Goal: Task Accomplishment & Management: Use online tool/utility

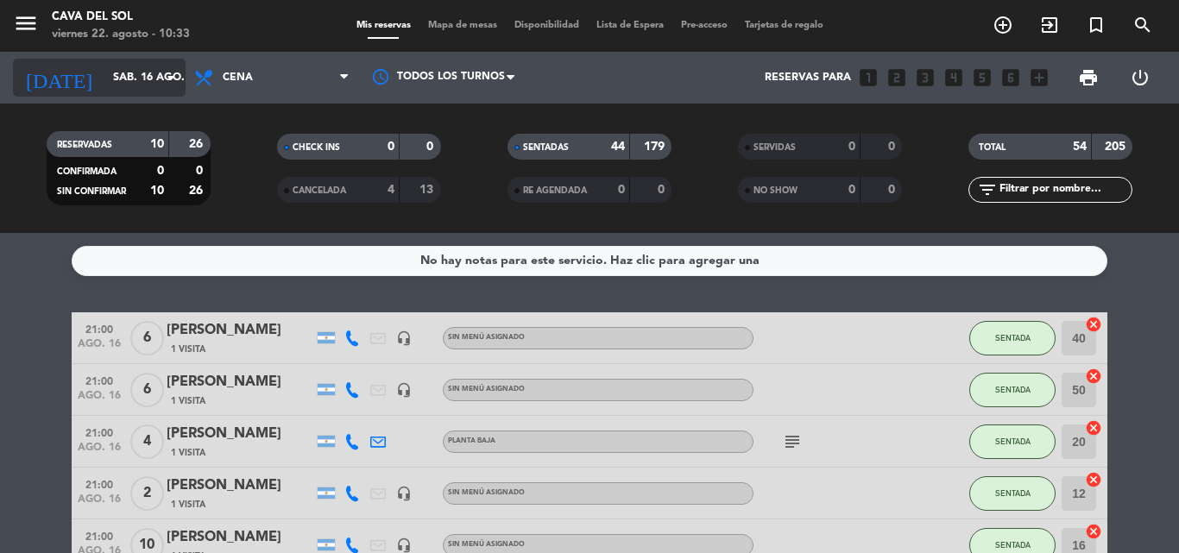
click at [168, 79] on icon "arrow_drop_down" at bounding box center [171, 77] width 21 height 21
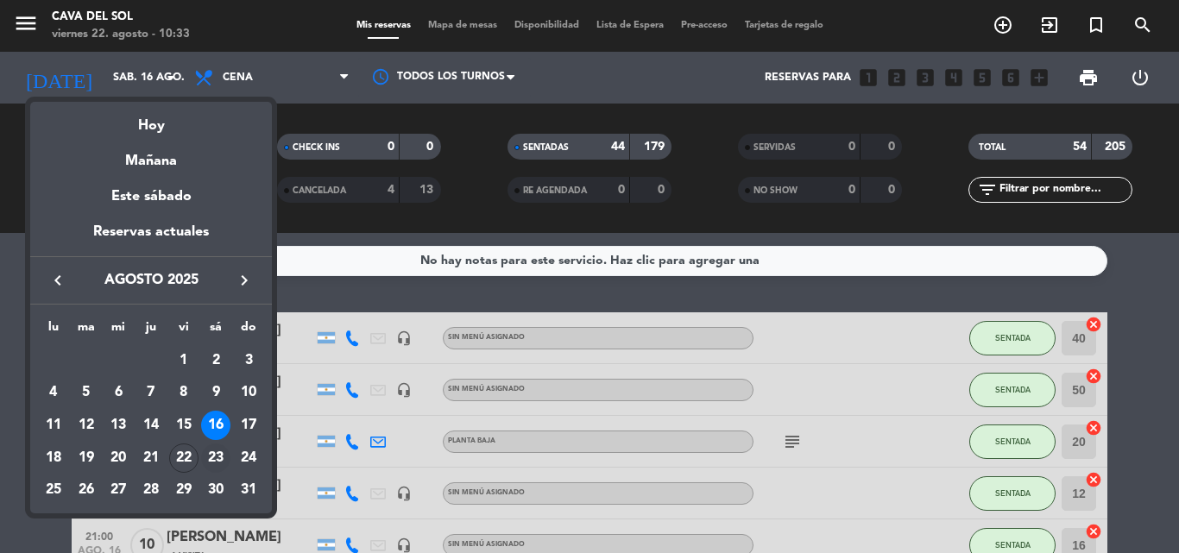
click at [219, 458] on div "23" at bounding box center [215, 458] width 29 height 29
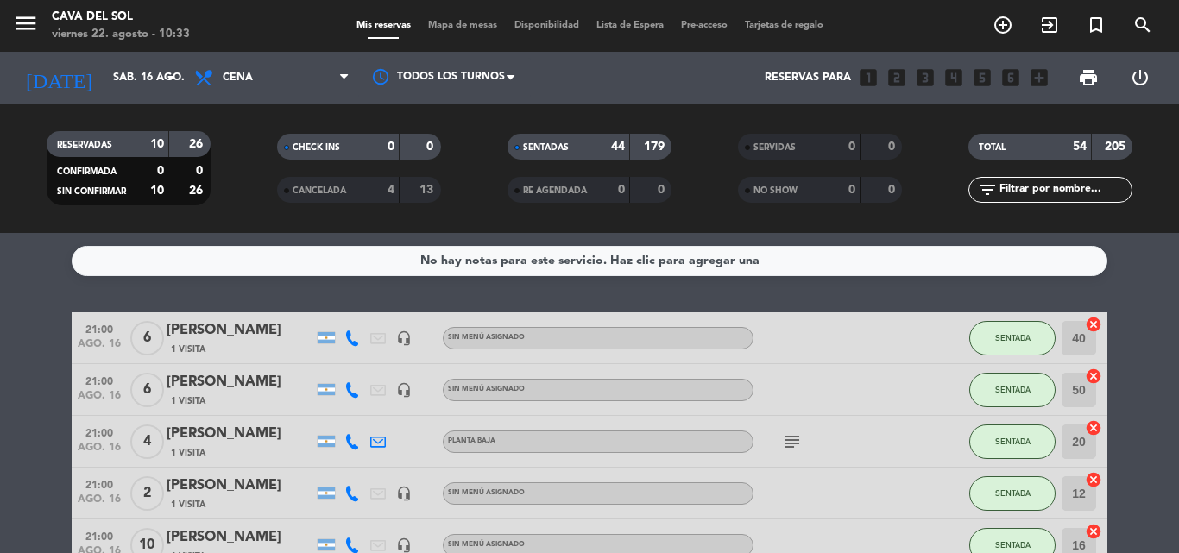
type input "sáb. 23 ago."
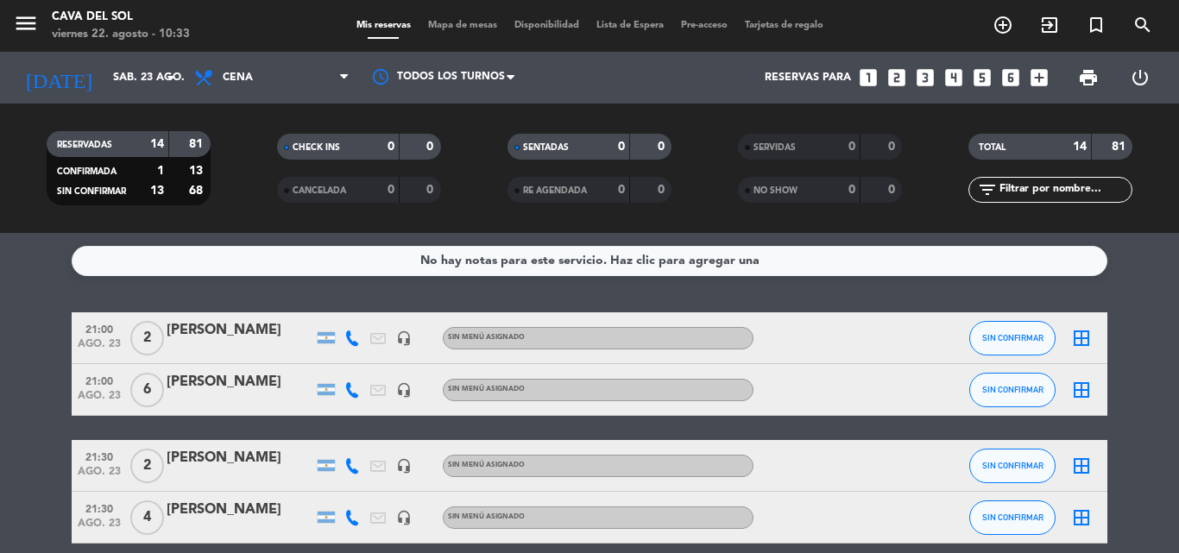
click at [455, 24] on span "Mapa de mesas" at bounding box center [463, 25] width 86 height 9
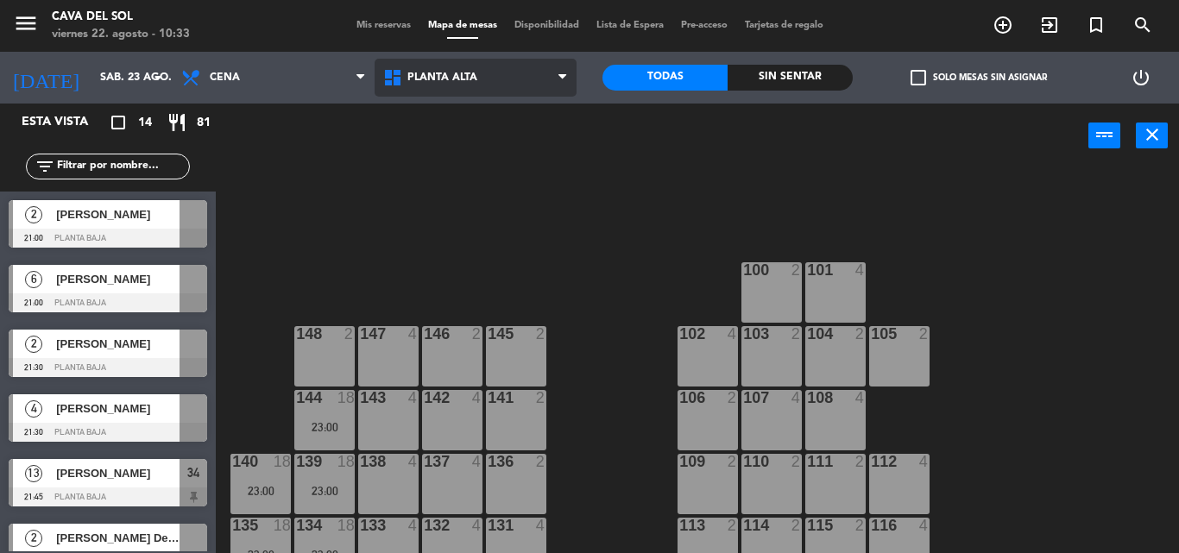
click at [548, 81] on span "Planta Alta" at bounding box center [476, 78] width 202 height 38
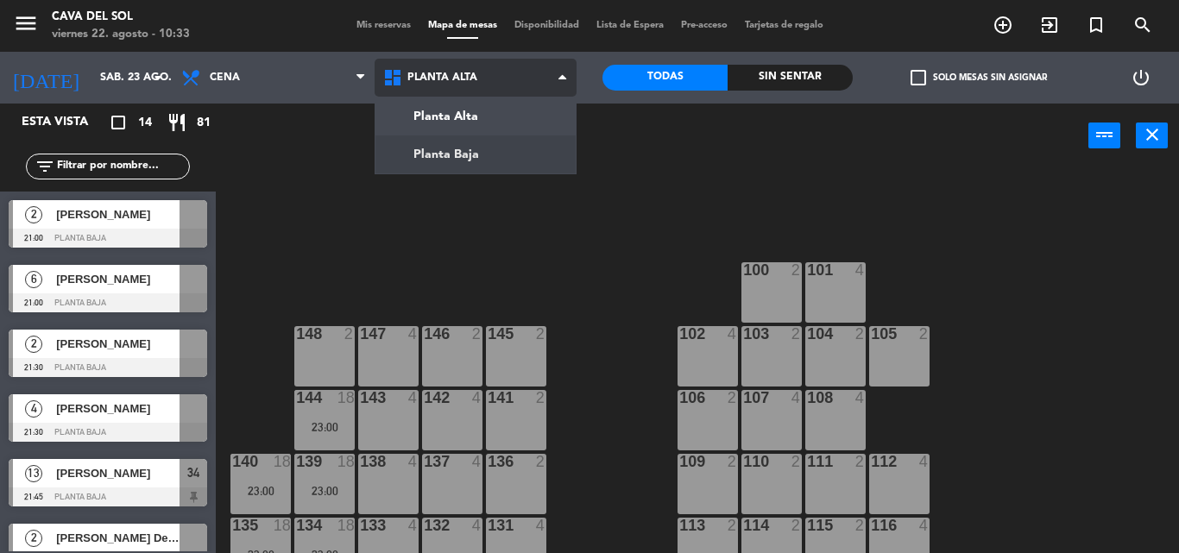
click at [465, 161] on ng-component "menu Cava del [PERSON_NAME] 22. [PERSON_NAME] - 10:33 Mis reservas Mapa de mesa…" at bounding box center [589, 276] width 1179 height 553
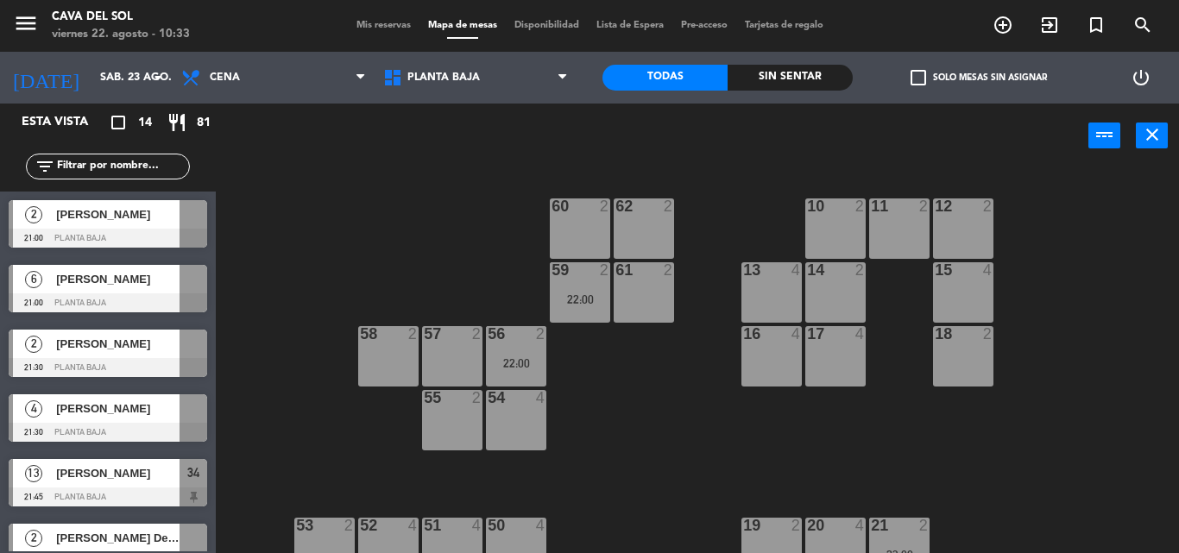
click at [644, 452] on div "60 2 62 2 10 2 11 2 12 2 59 2 22:00 61 2 13 4 14 2 15 4 57 2 58 2 16 4 17 4 18 …" at bounding box center [703, 360] width 951 height 385
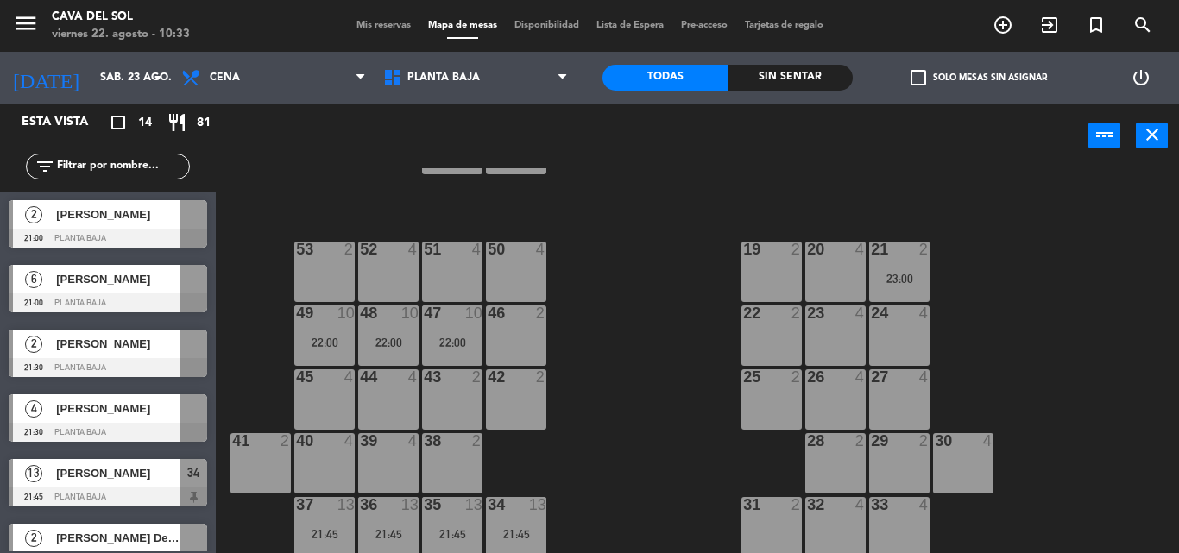
scroll to position [281, 0]
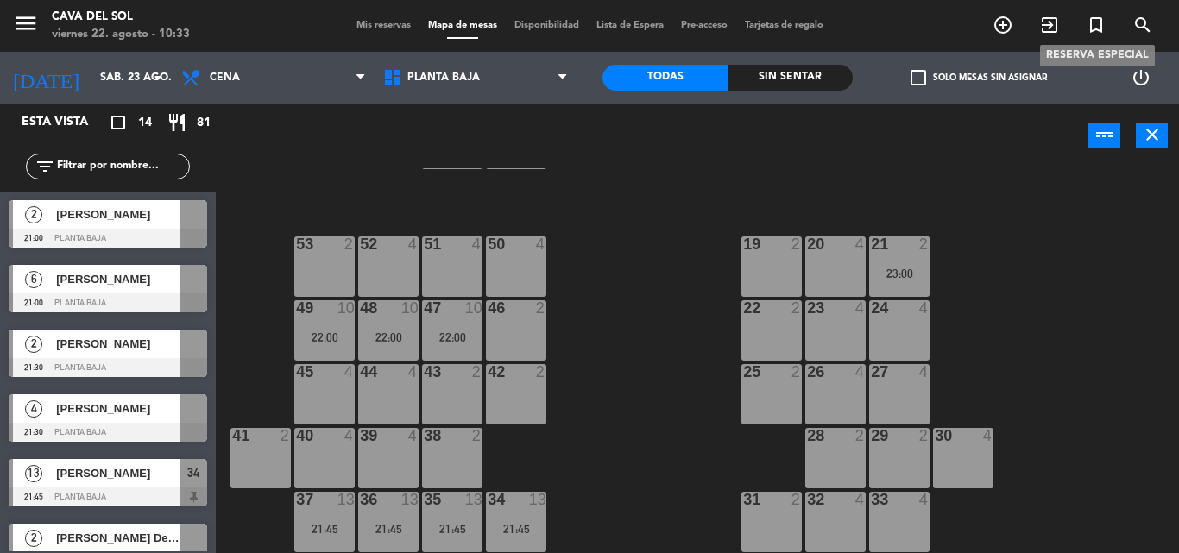
click at [1100, 23] on icon "turned_in_not" at bounding box center [1096, 25] width 21 height 21
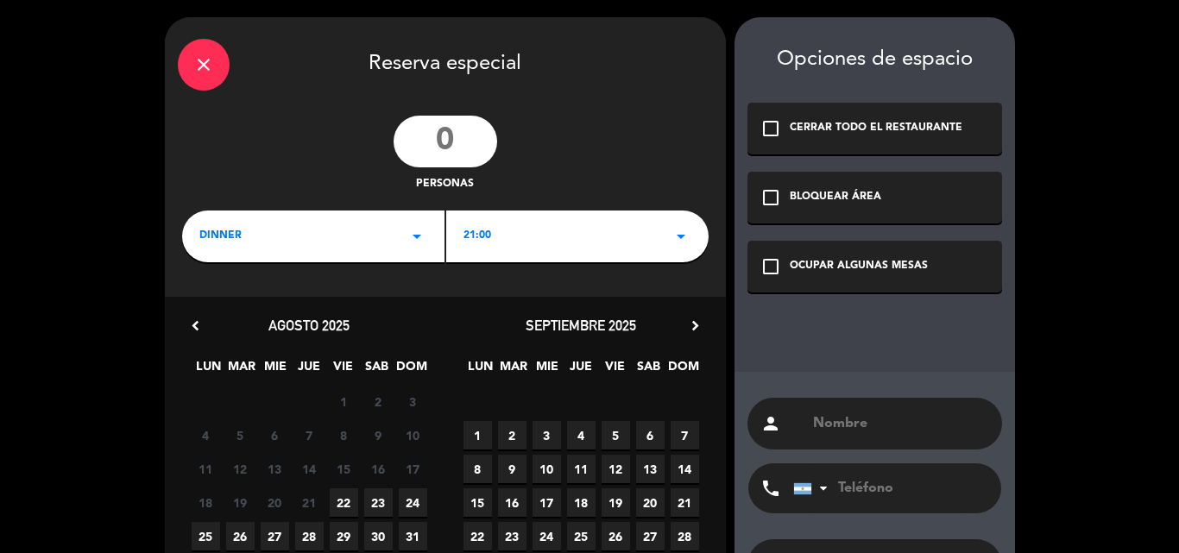
click at [446, 141] on input "number" at bounding box center [446, 142] width 104 height 52
type input "18"
click at [686, 234] on icon "arrow_drop_down" at bounding box center [681, 236] width 21 height 21
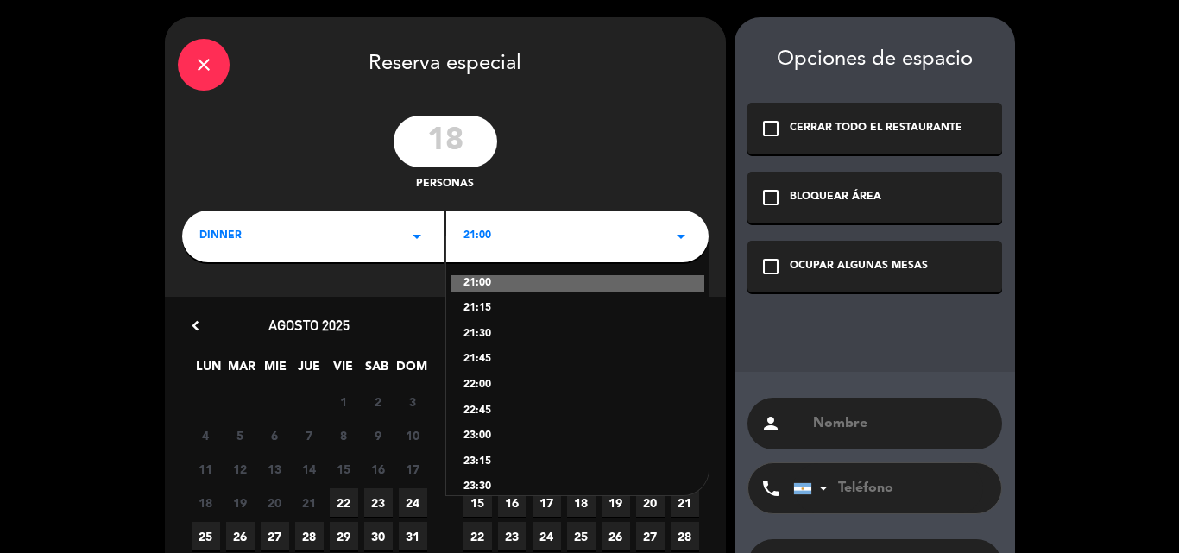
click at [483, 481] on div "23:30" at bounding box center [578, 487] width 228 height 17
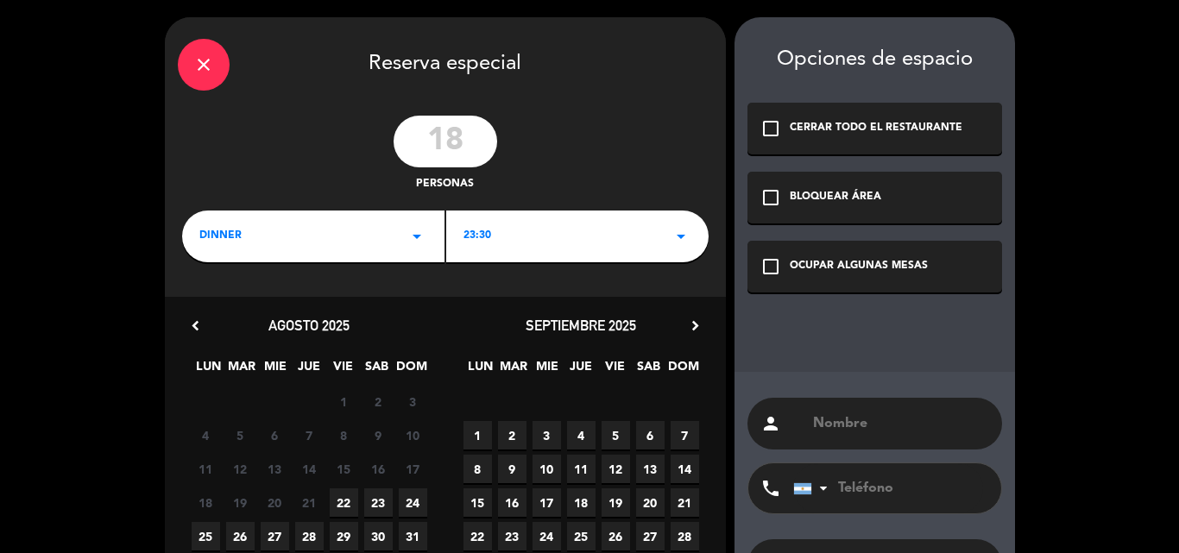
click at [385, 499] on span "23" at bounding box center [378, 503] width 28 height 28
click at [766, 265] on icon "check_box_outline_blank" at bounding box center [771, 266] width 21 height 21
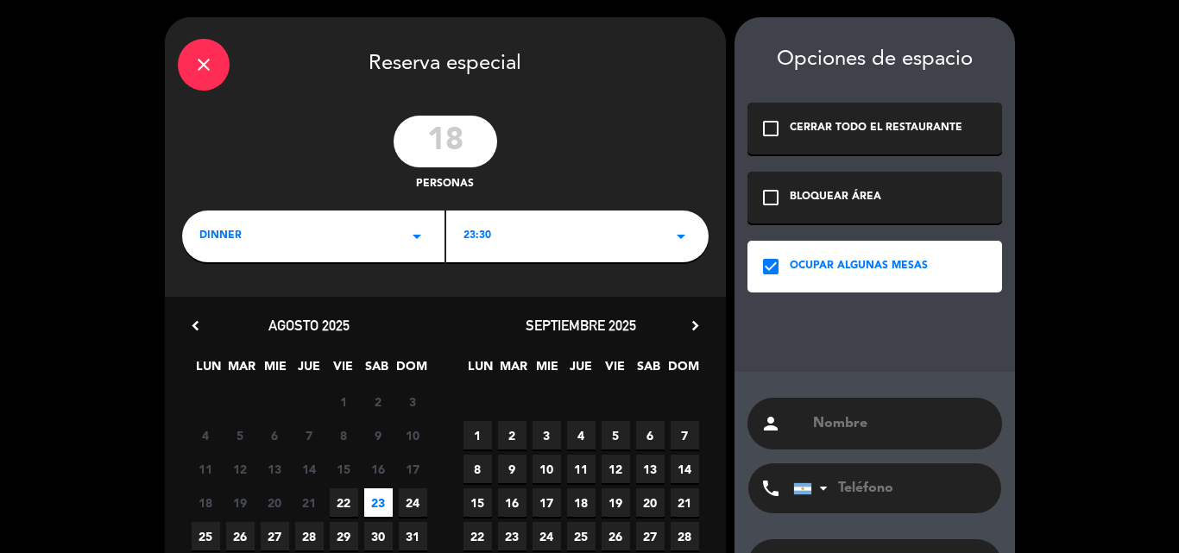
click at [862, 421] on input "text" at bounding box center [901, 424] width 178 height 24
type input "[PERSON_NAME]"
click at [882, 496] on input "tel" at bounding box center [888, 489] width 190 height 50
type input "3415554233"
click at [1117, 283] on div "close Reserva especial 18 personas DINNER arrow_drop_down 23:30 arrow_drop_down…" at bounding box center [589, 345] width 1179 height 691
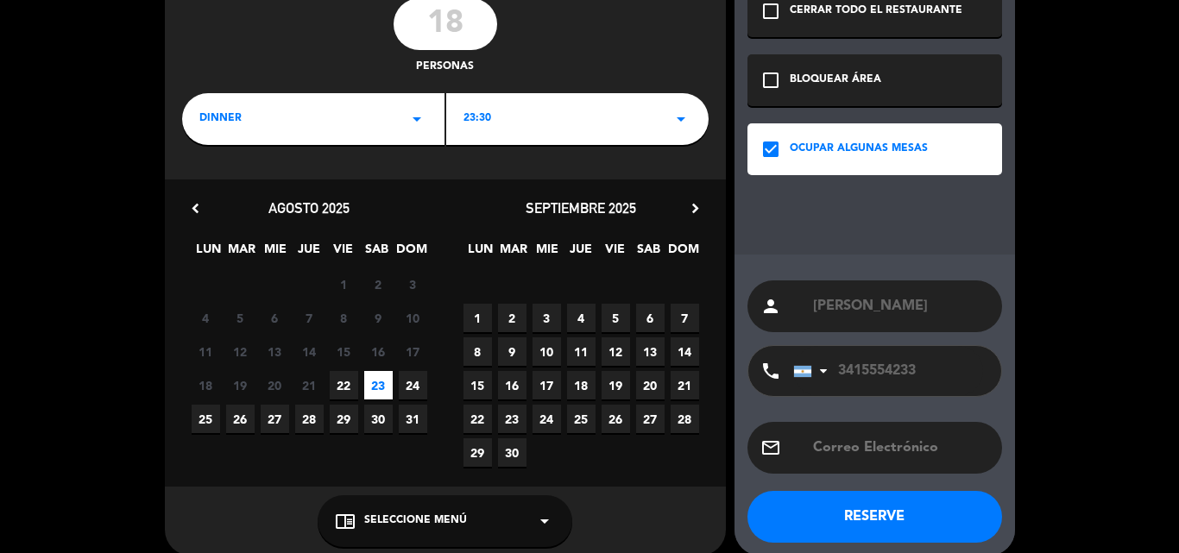
scroll to position [136, 0]
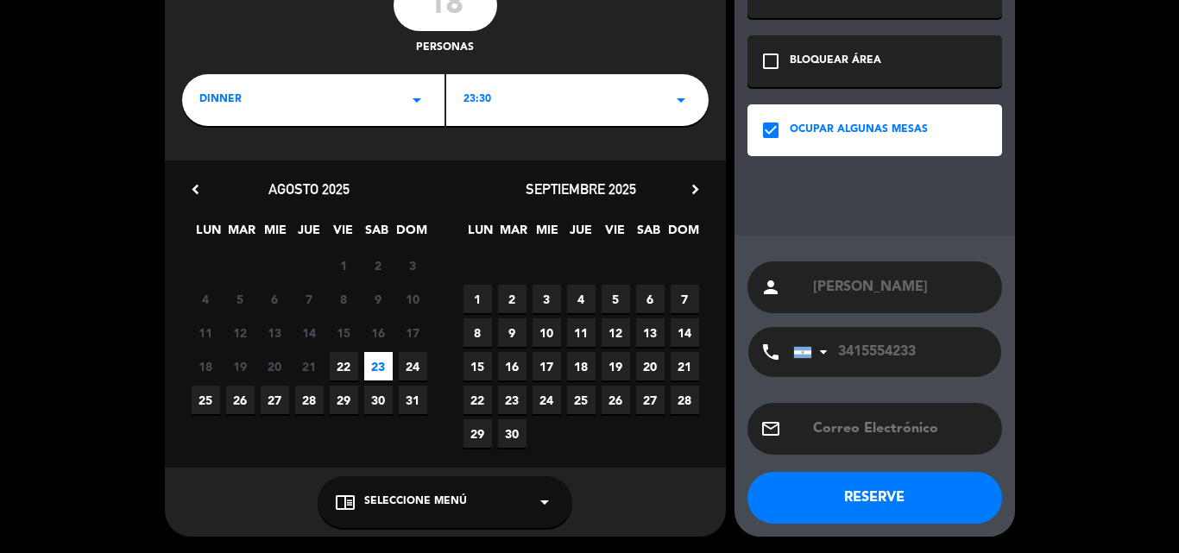
click at [861, 500] on button "RESERVE" at bounding box center [875, 498] width 255 height 52
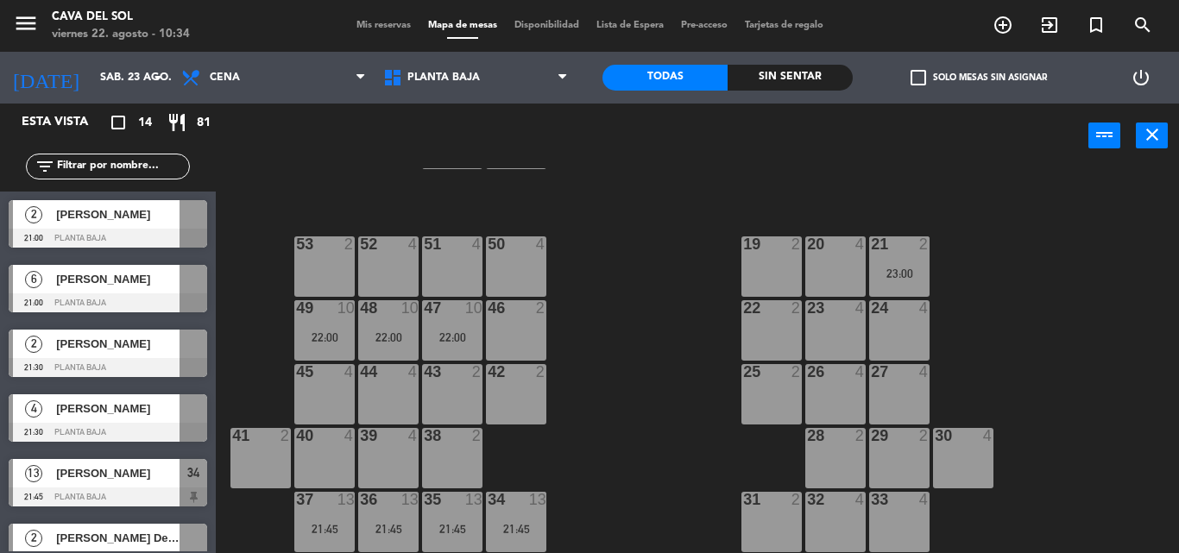
scroll to position [281, 0]
click at [559, 75] on icon at bounding box center [563, 78] width 8 height 14
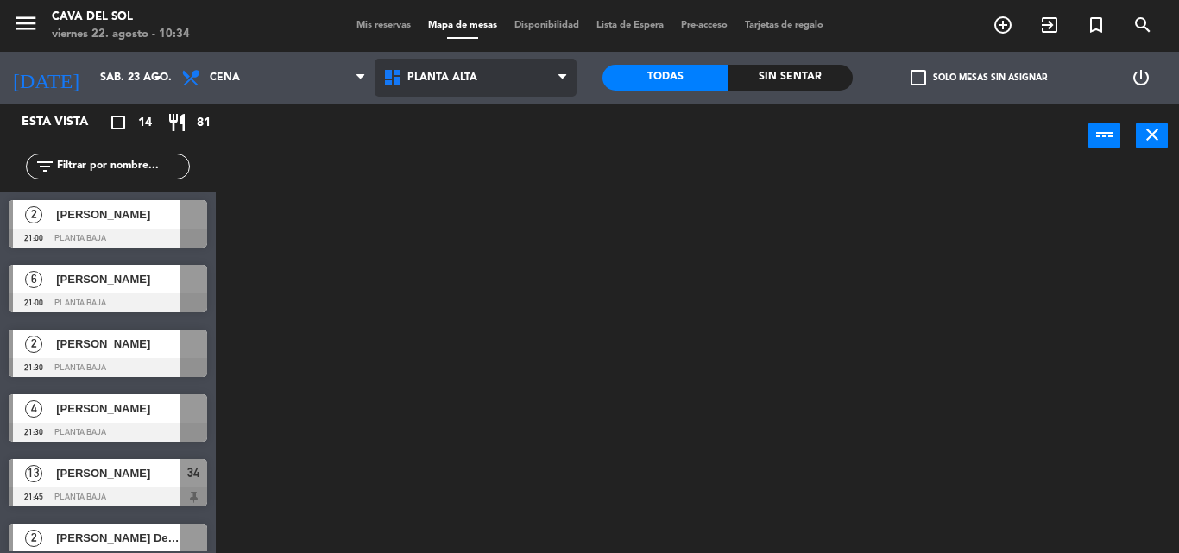
click at [474, 111] on ng-component "menu Cava del [PERSON_NAME] 22. [PERSON_NAME] - 10:34 Mis reservas Mapa de mesa…" at bounding box center [589, 276] width 1179 height 553
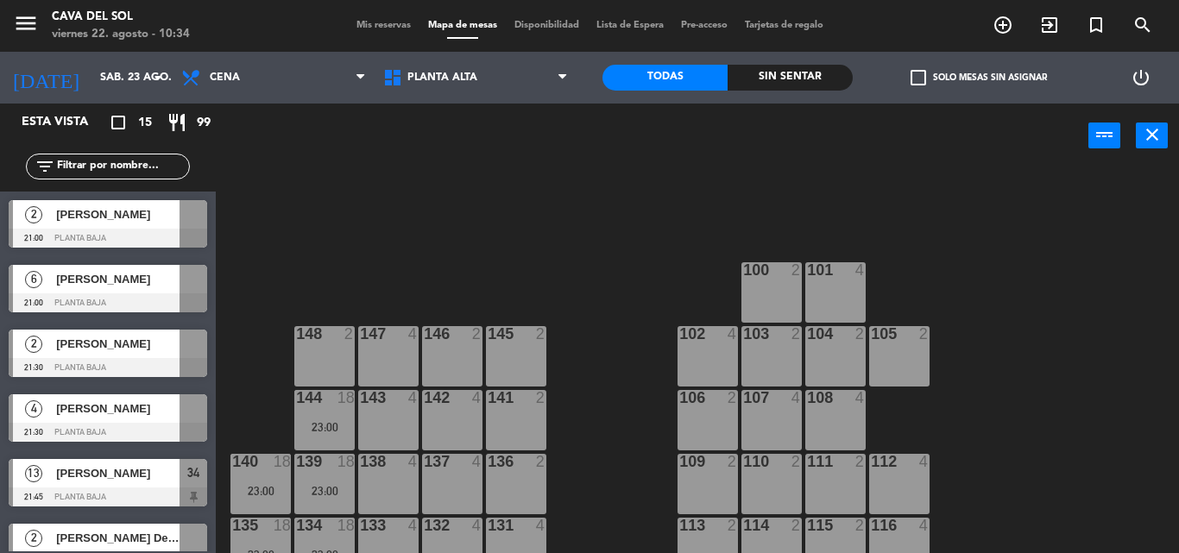
click at [111, 165] on input "text" at bounding box center [122, 166] width 134 height 19
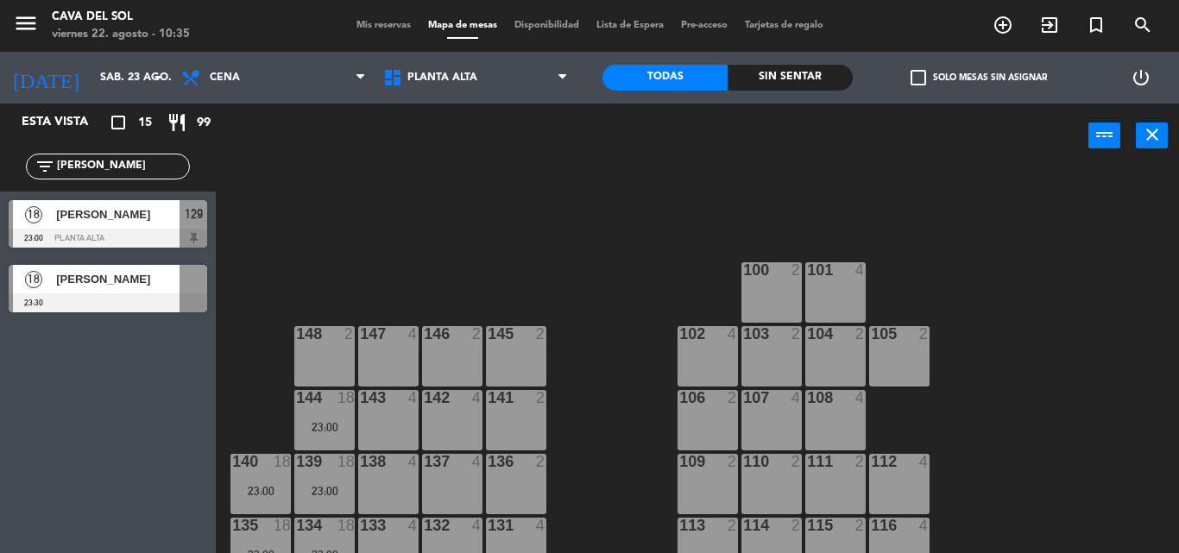
type input "[PERSON_NAME]"
click at [591, 290] on div "100 2 101 4 147 4 146 2 145 2 102 4 103 2 104 2 148 2 105 2 143 4 142 4 141 2 1…" at bounding box center [703, 360] width 951 height 385
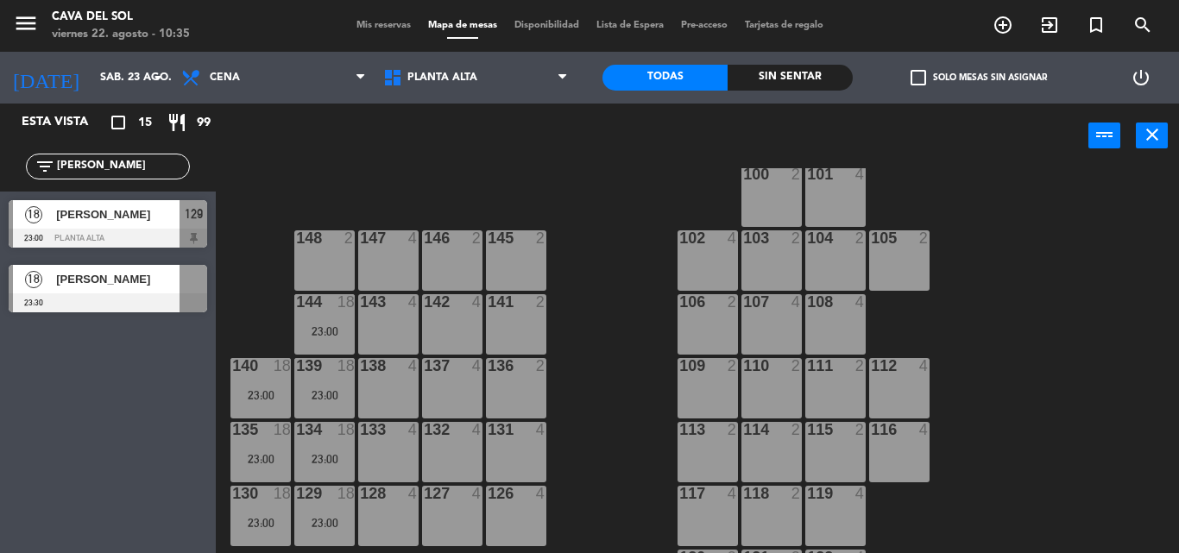
scroll to position [138, 0]
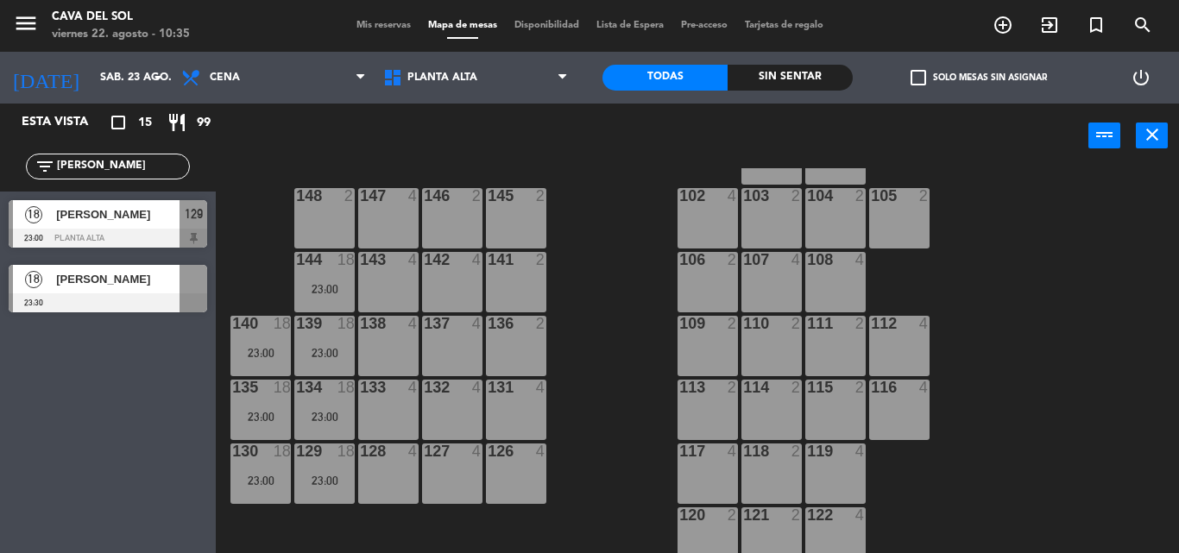
click at [363, 19] on div "Mis reservas Mapa de mesas Disponibilidad Lista de Espera Pre-acceso Tarjetas d…" at bounding box center [590, 26] width 484 height 16
click at [367, 24] on span "Mis reservas" at bounding box center [384, 25] width 72 height 9
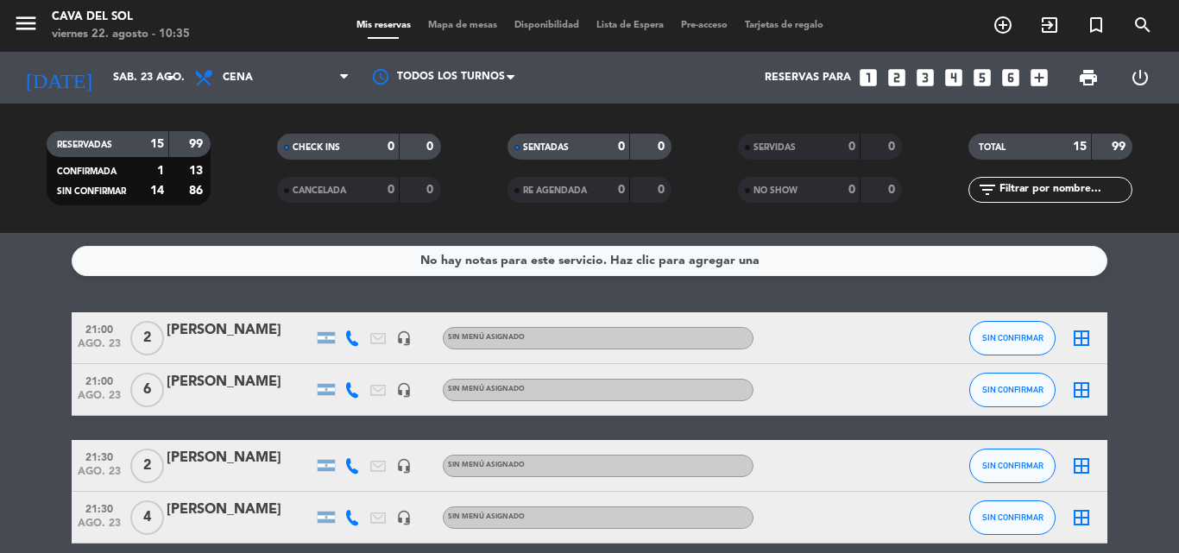
click at [1146, 304] on div "No hay notas para este servicio. Haz clic para agregar una 21:00 ago. 23 2 [PER…" at bounding box center [589, 393] width 1179 height 320
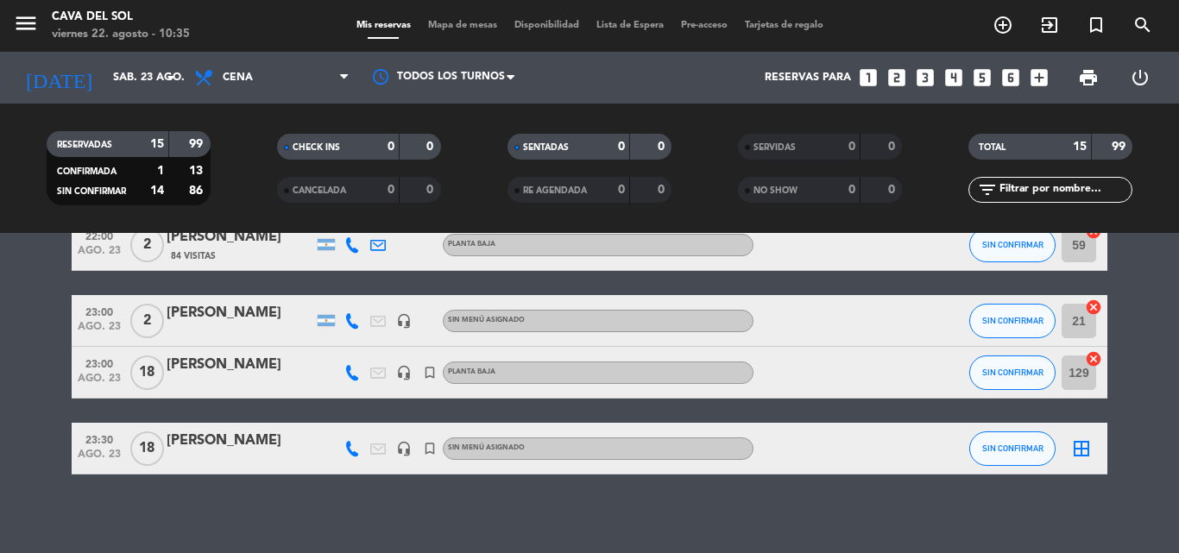
scroll to position [743, 0]
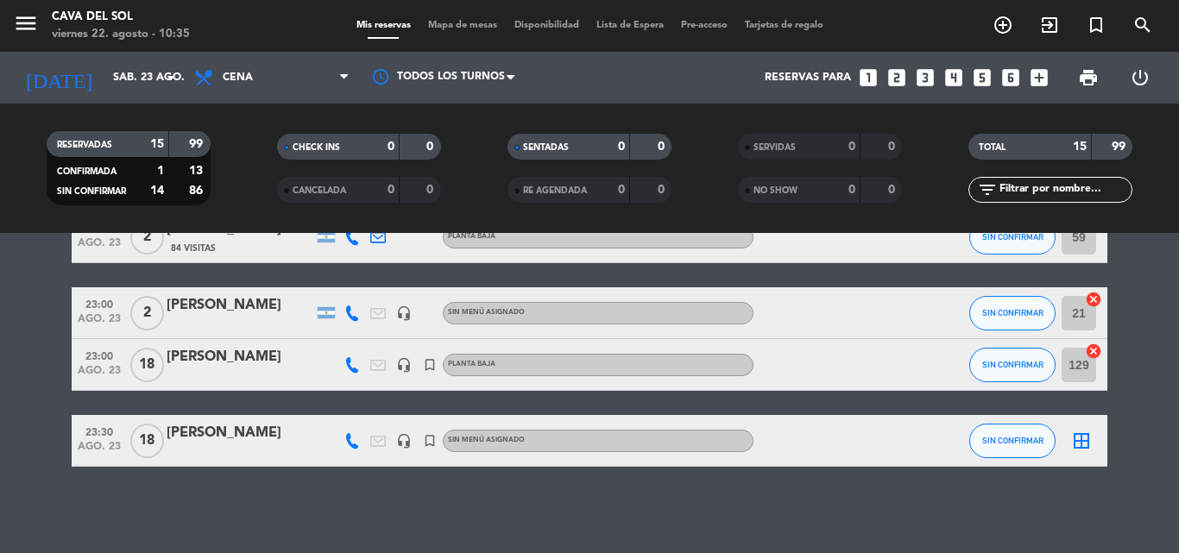
click at [224, 352] on div "[PERSON_NAME]" at bounding box center [240, 357] width 147 height 22
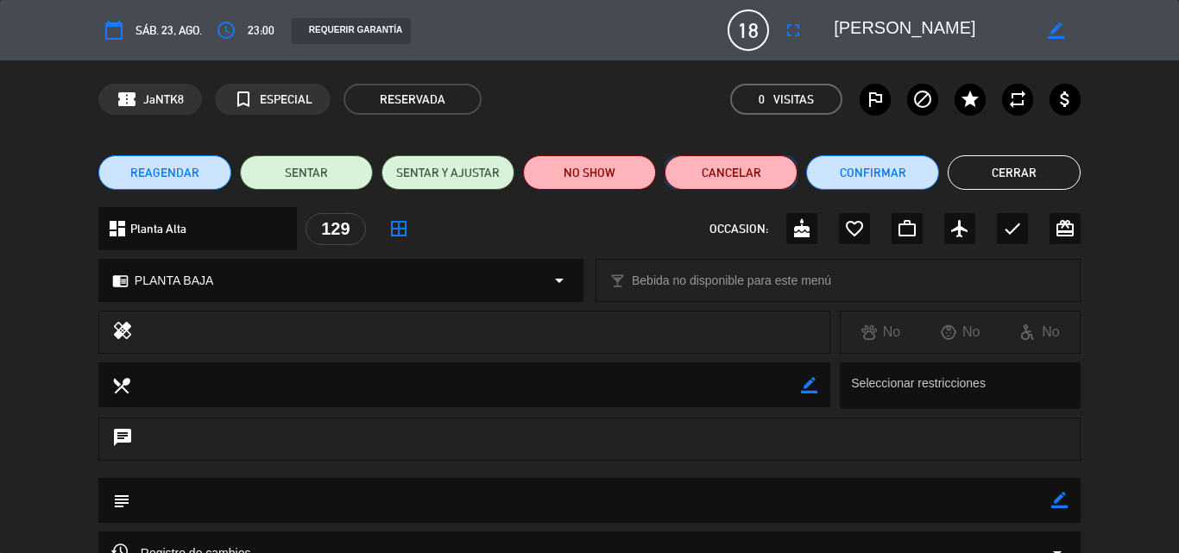
click at [729, 174] on button "Cancelar" at bounding box center [731, 172] width 133 height 35
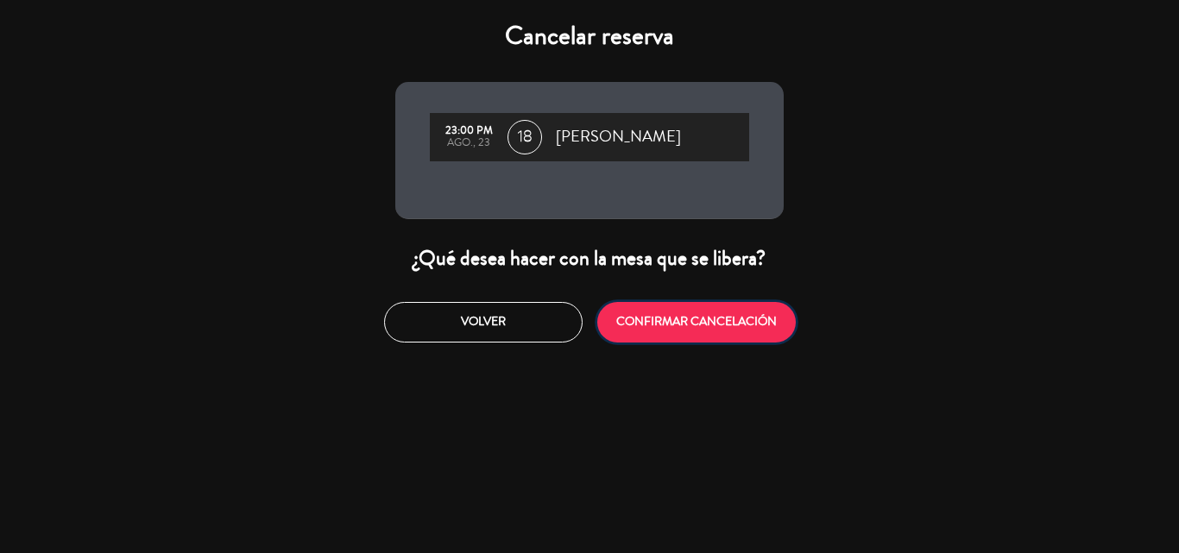
click at [667, 323] on button "CONFIRMAR CANCELACIÓN" at bounding box center [696, 322] width 199 height 41
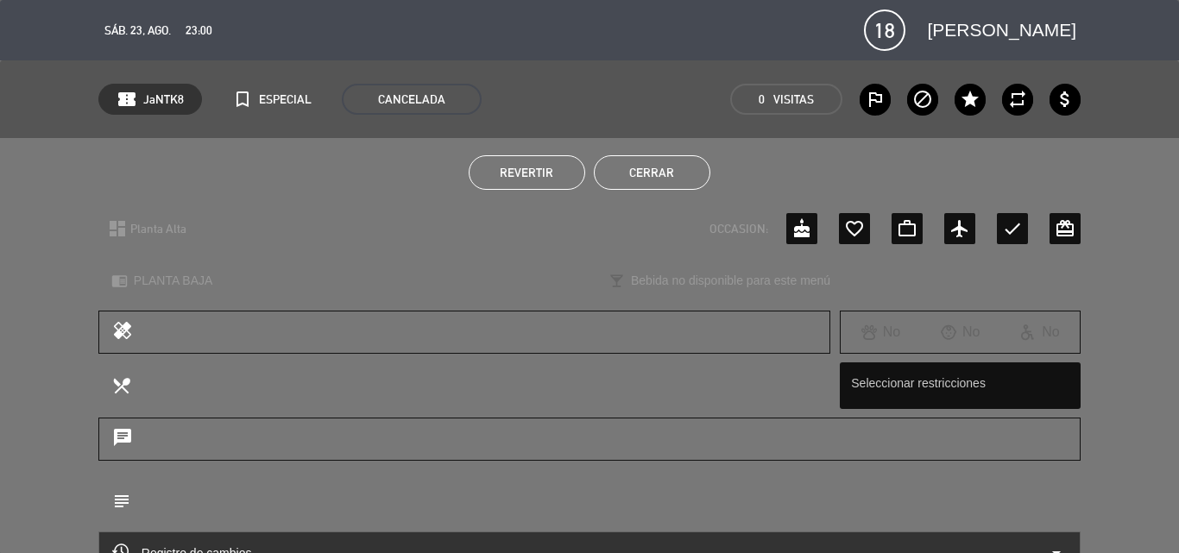
click at [668, 180] on button "Cerrar" at bounding box center [652, 172] width 117 height 35
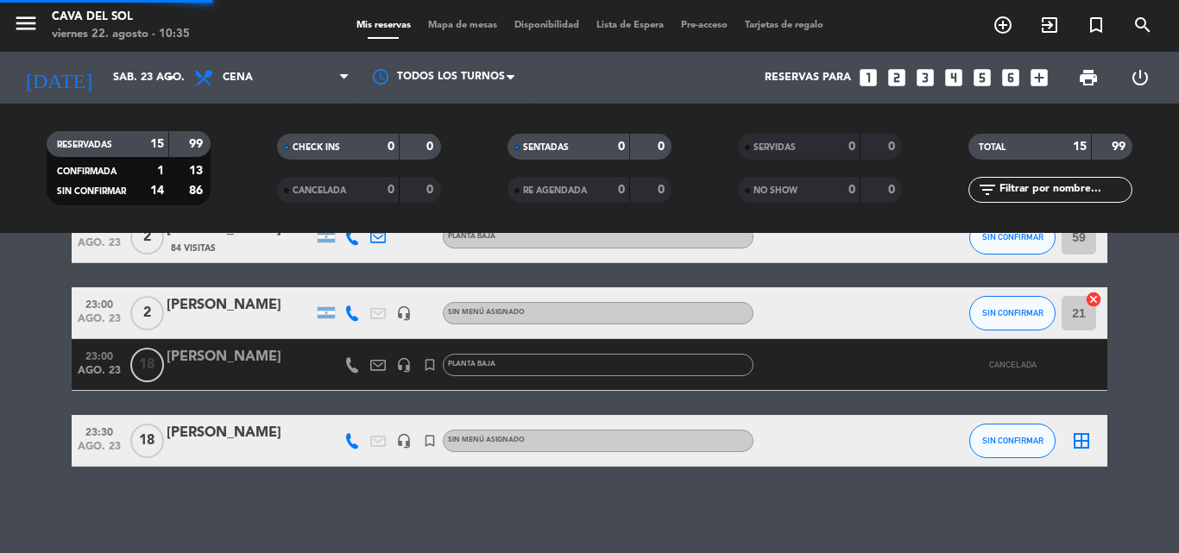
scroll to position [692, 0]
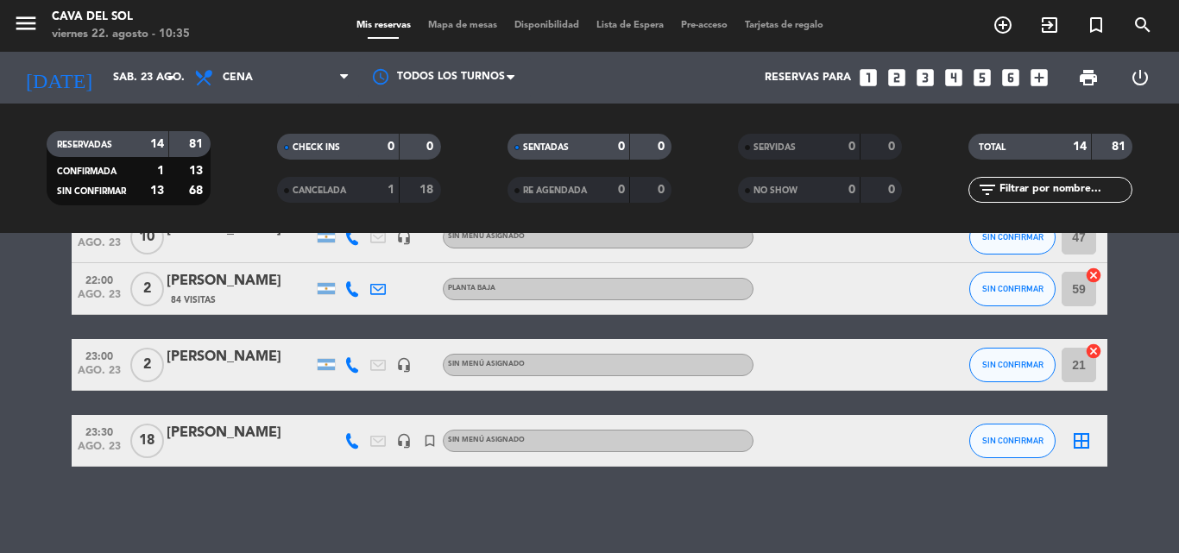
click at [443, 21] on span "Mapa de mesas" at bounding box center [463, 25] width 86 height 9
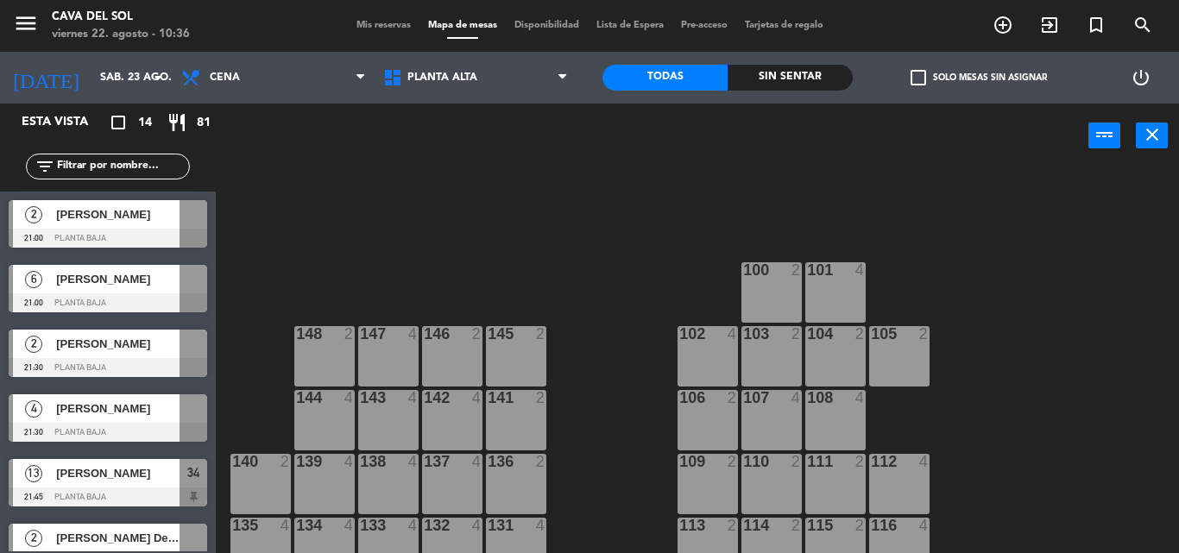
click at [629, 319] on div "100 2 101 4 147 4 146 2 145 2 102 4 103 2 104 2 148 2 105 2 143 4 142 4 141 2 1…" at bounding box center [703, 360] width 951 height 385
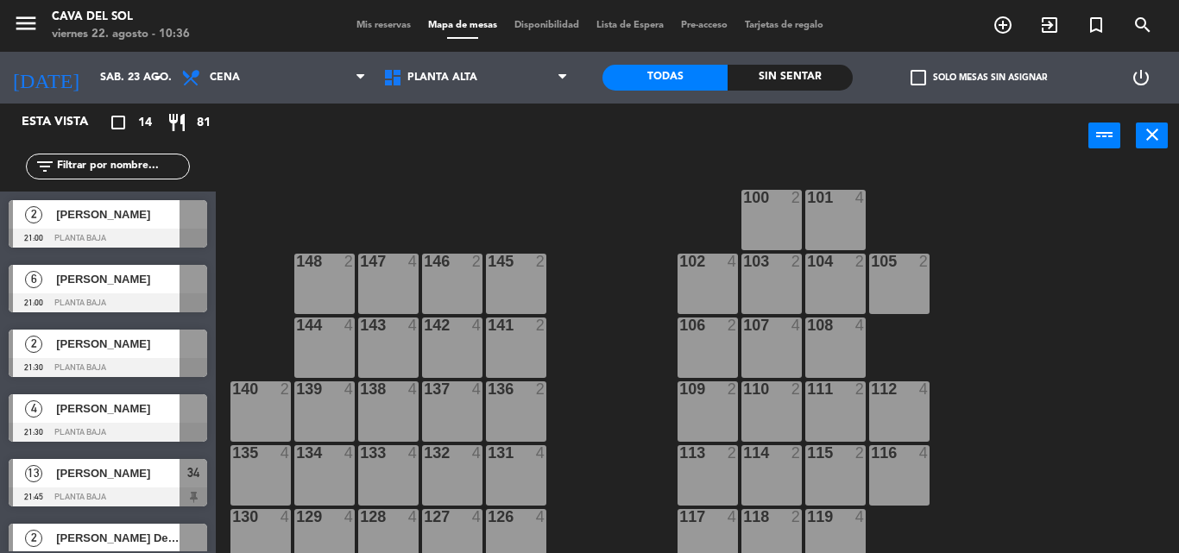
scroll to position [69, 0]
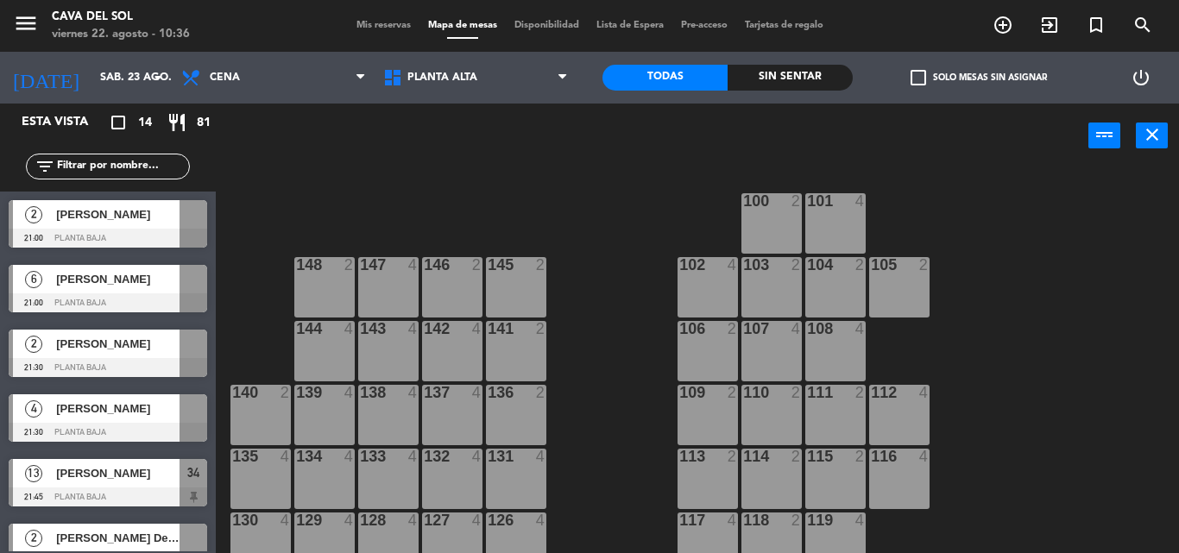
click at [105, 168] on input "text" at bounding box center [122, 166] width 134 height 19
click at [641, 312] on div "100 2 101 4 147 4 146 2 145 2 102 4 103 2 104 2 148 2 105 2 143 4 142 4 141 2 1…" at bounding box center [703, 360] width 951 height 385
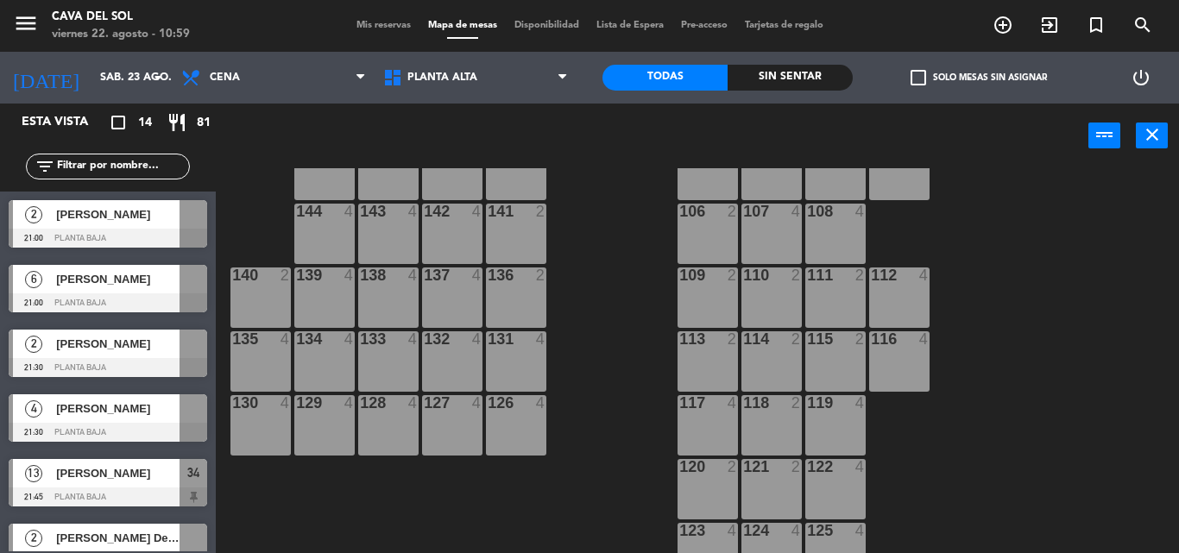
scroll to position [218, 0]
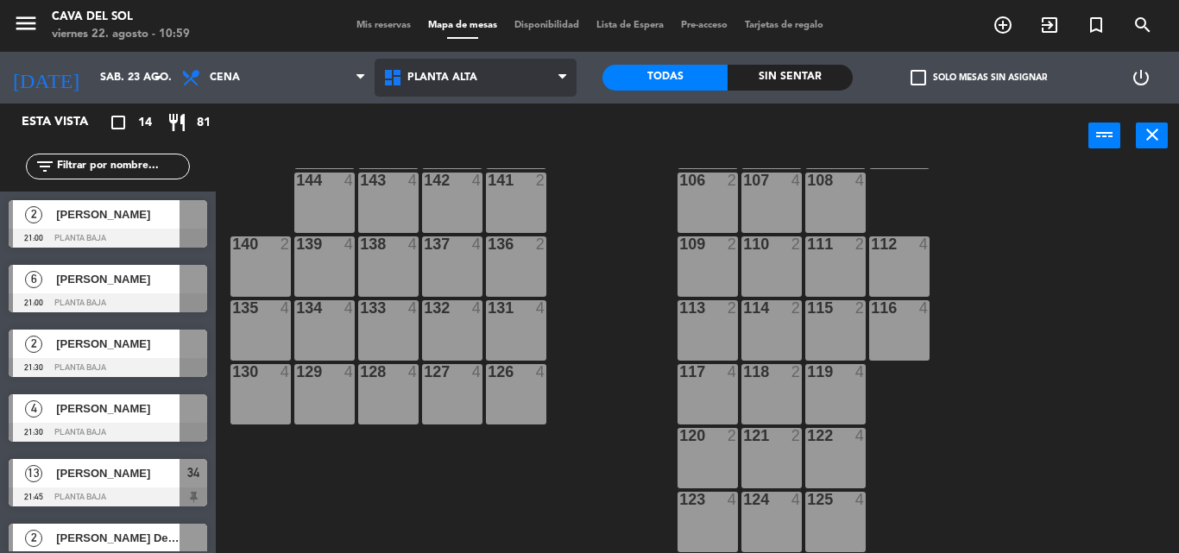
click at [501, 75] on span "Planta Alta" at bounding box center [476, 78] width 202 height 38
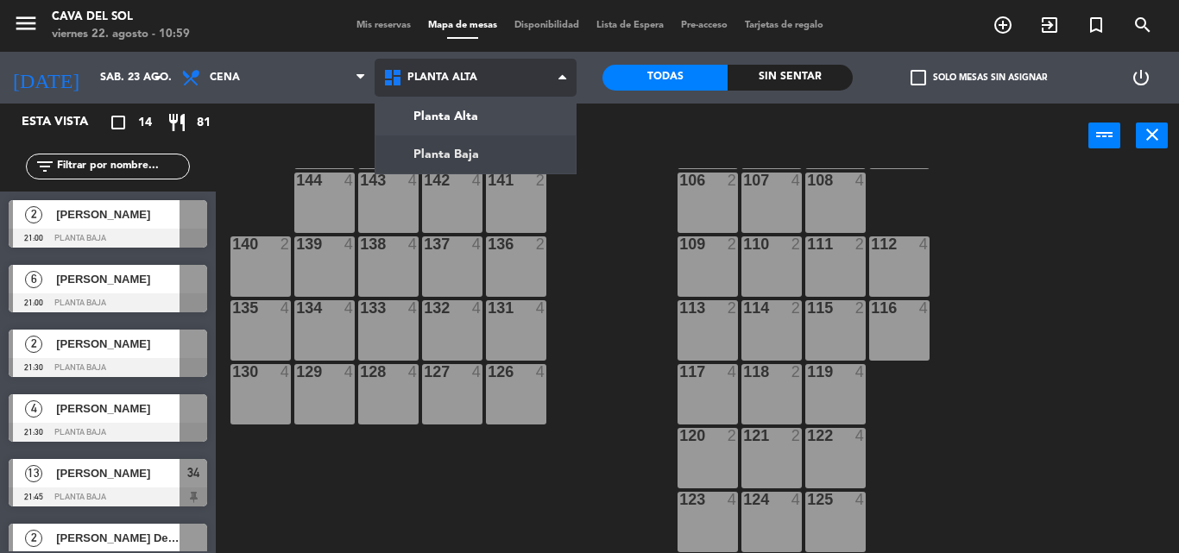
click at [473, 153] on ng-component "menu Cava del [PERSON_NAME] 22. [PERSON_NAME] - 10:59 Mis reservas Mapa de mesa…" at bounding box center [589, 276] width 1179 height 553
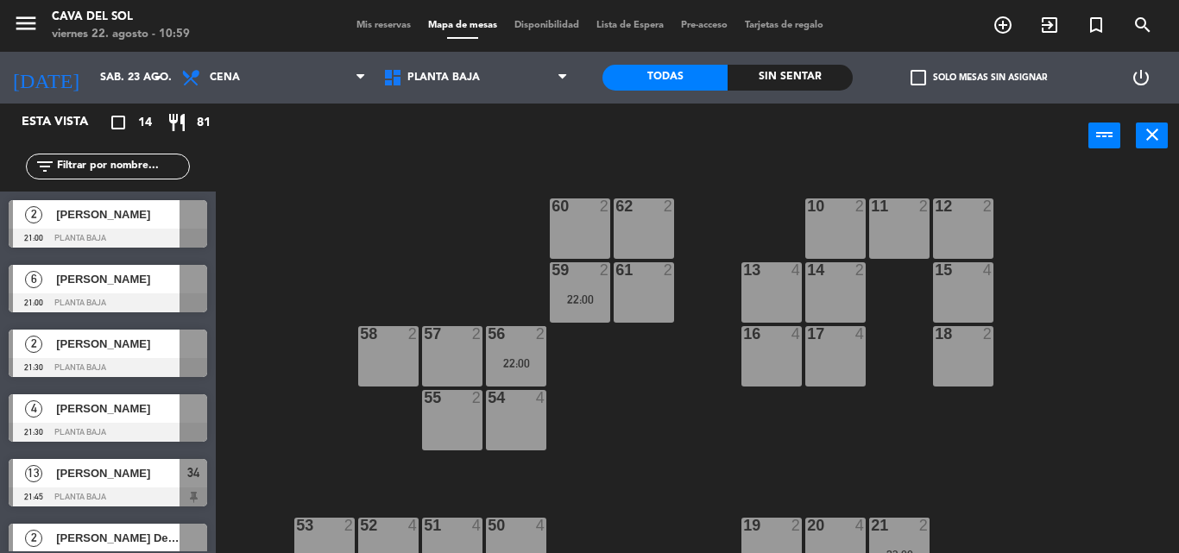
click at [116, 284] on div "6 Stella 21:00 Planta Baja" at bounding box center [108, 288] width 216 height 65
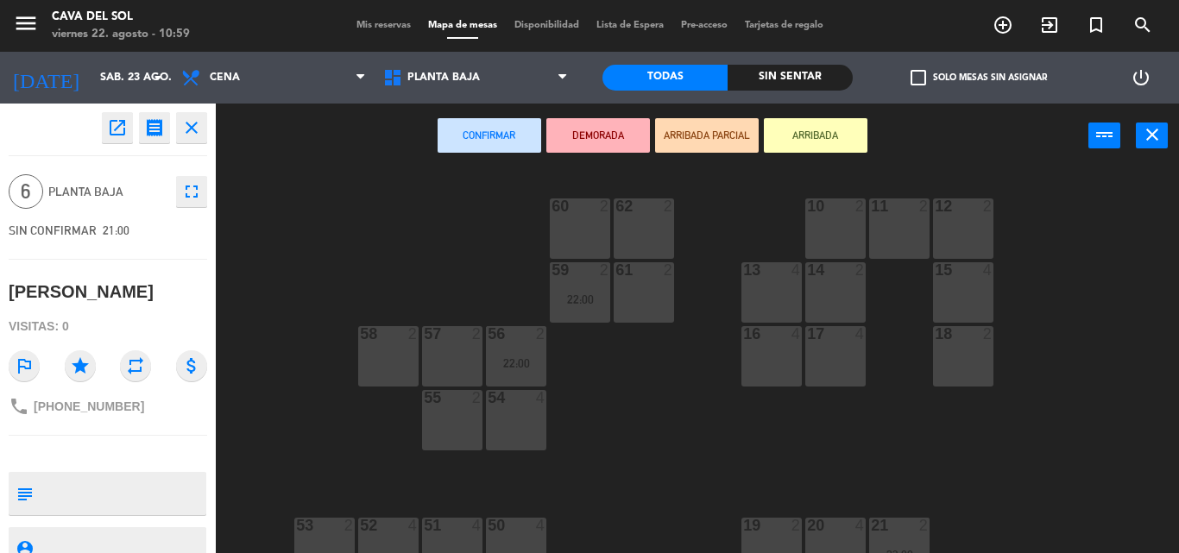
click at [762, 349] on div "16 4" at bounding box center [772, 356] width 60 height 60
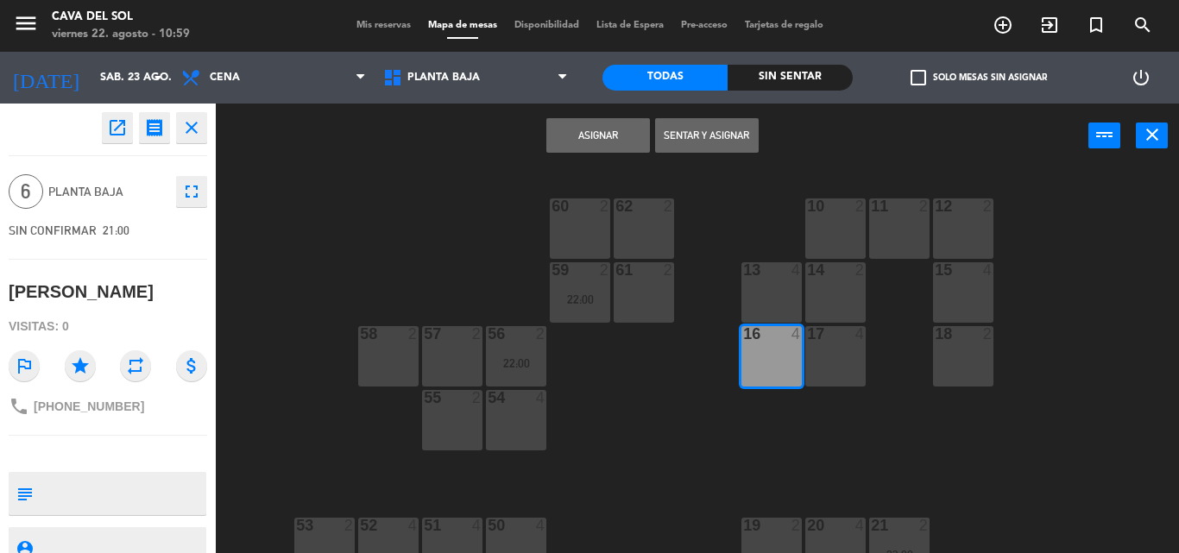
click at [829, 349] on div "17 4" at bounding box center [836, 356] width 60 height 60
click at [614, 143] on button "Asignar" at bounding box center [599, 135] width 104 height 35
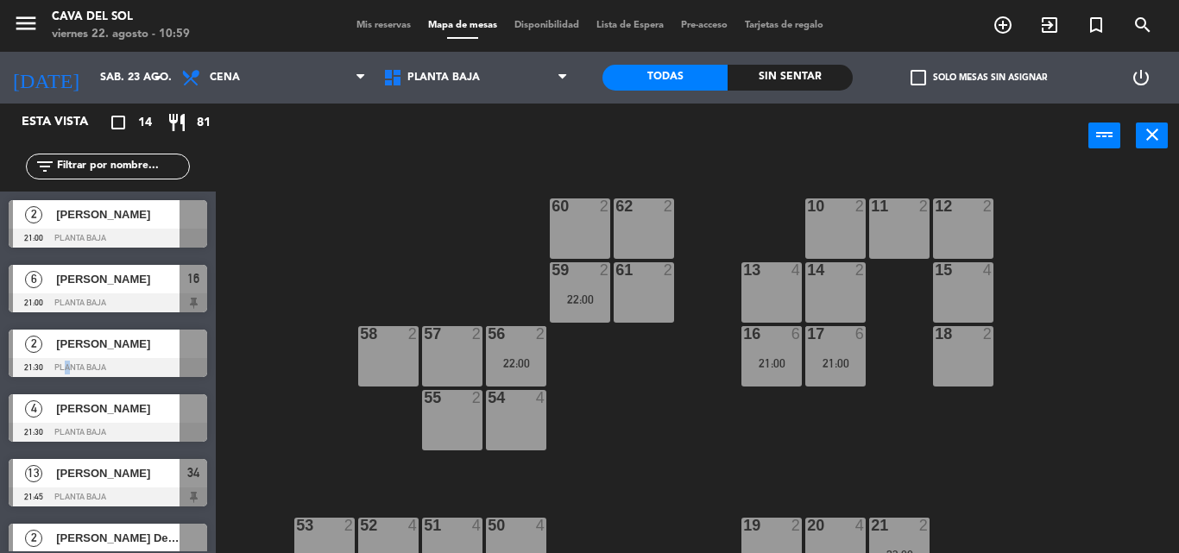
drag, startPoint x: 61, startPoint y: 382, endPoint x: 112, endPoint y: 390, distance: 51.7
click at [105, 389] on div "2 [PERSON_NAME] 21:00 Planta Baja 6 Stella 21:00 Planta Baja 16 2 [PERSON_NAME]…" at bounding box center [108, 372] width 216 height 360
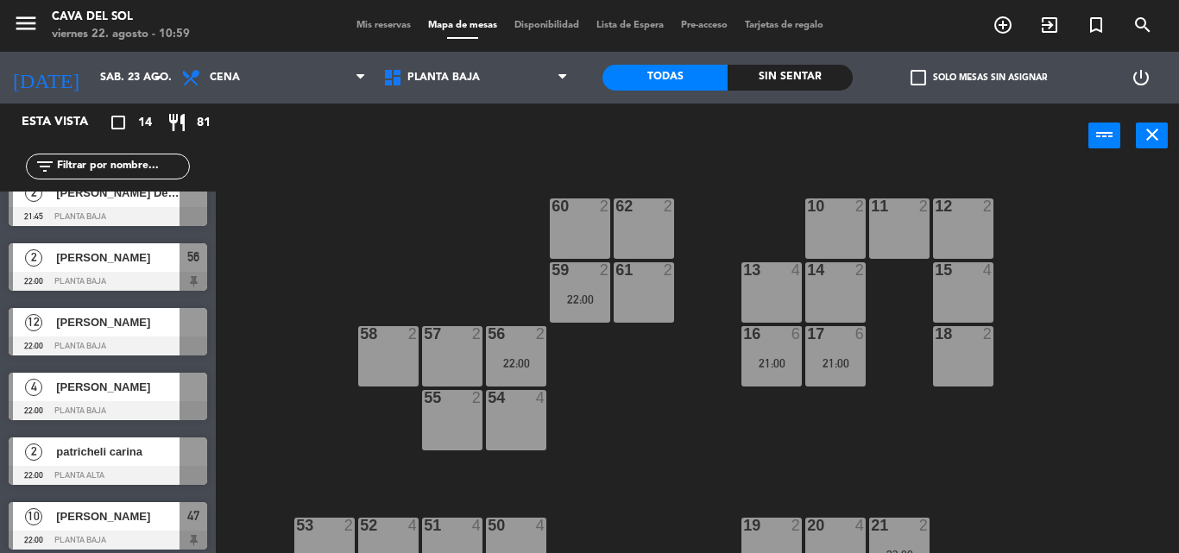
scroll to position [380, 0]
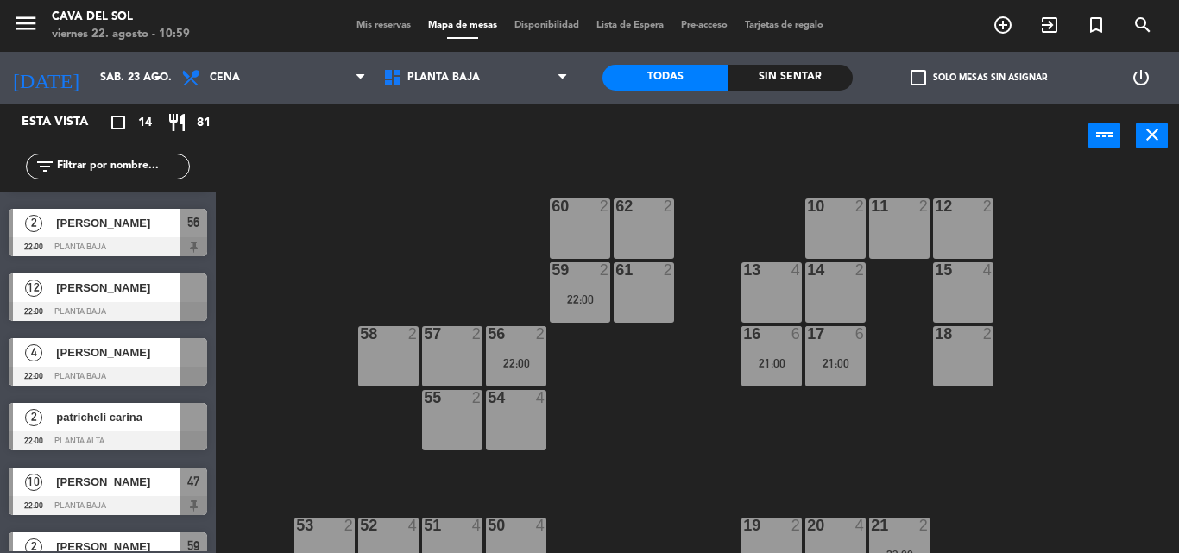
click at [649, 477] on div "60 2 62 2 10 2 11 2 12 2 59 2 22:00 61 2 13 4 14 2 15 4 57 2 58 2 16 6 21:00 17…" at bounding box center [703, 360] width 951 height 385
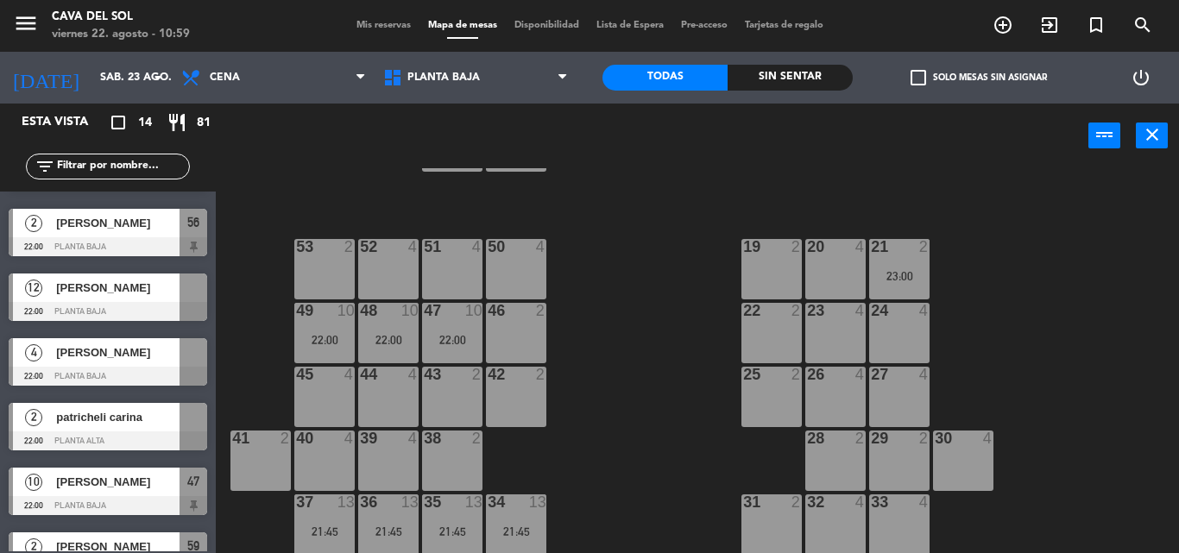
scroll to position [281, 0]
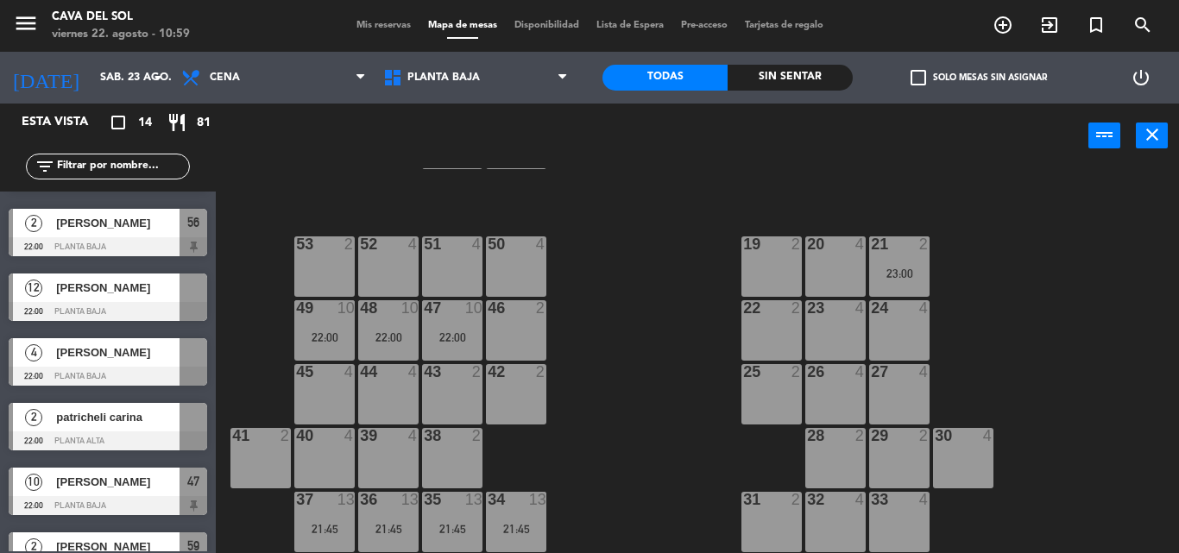
click at [452, 336] on div "22:00" at bounding box center [452, 338] width 60 height 12
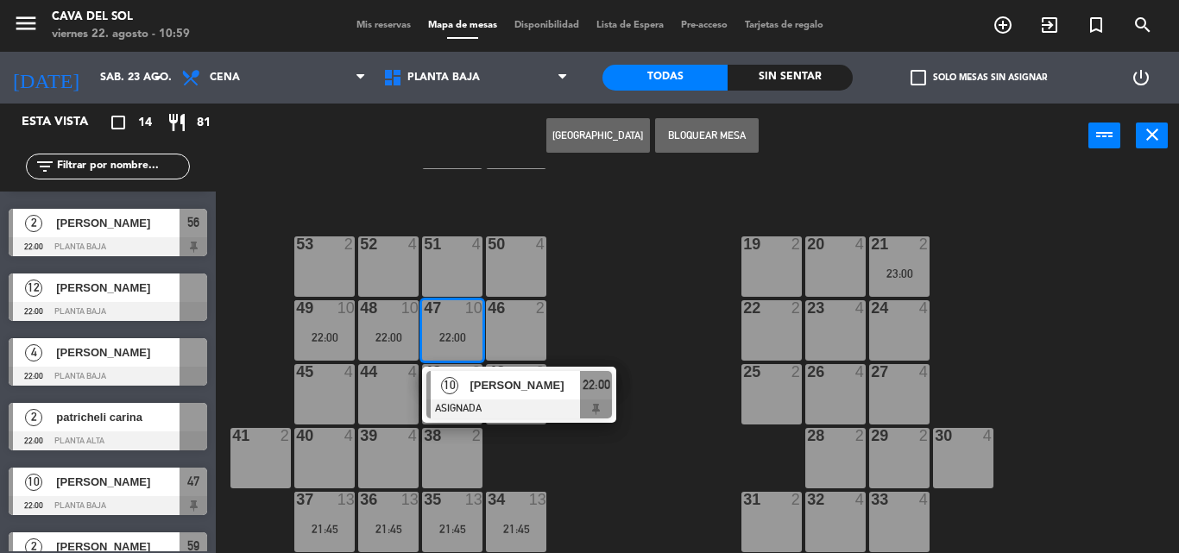
click at [655, 296] on div "60 2 62 2 10 2 11 2 12 2 59 2 22:00 61 2 13 4 14 2 15 4 57 2 58 2 16 6 21:00 17…" at bounding box center [703, 360] width 951 height 385
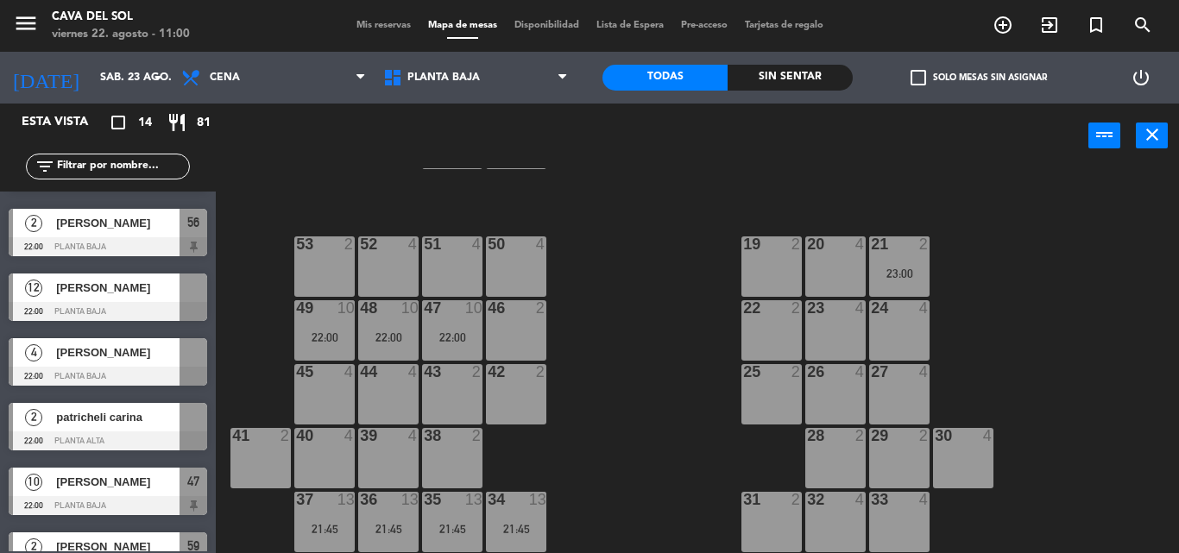
click at [119, 294] on span "[PERSON_NAME]" at bounding box center [117, 288] width 123 height 18
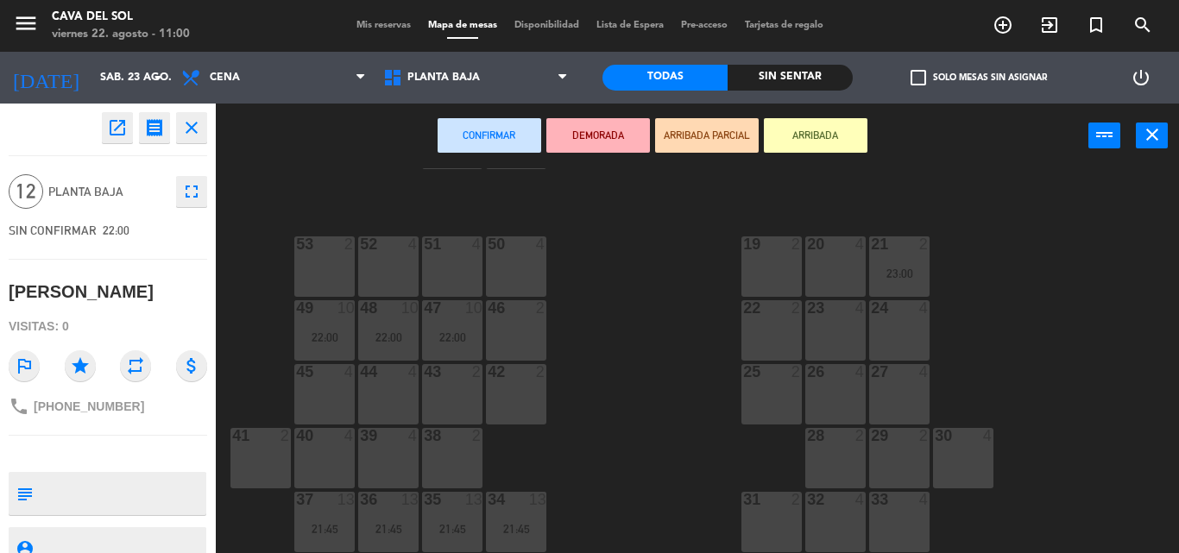
click at [771, 521] on div "31 2" at bounding box center [772, 522] width 60 height 60
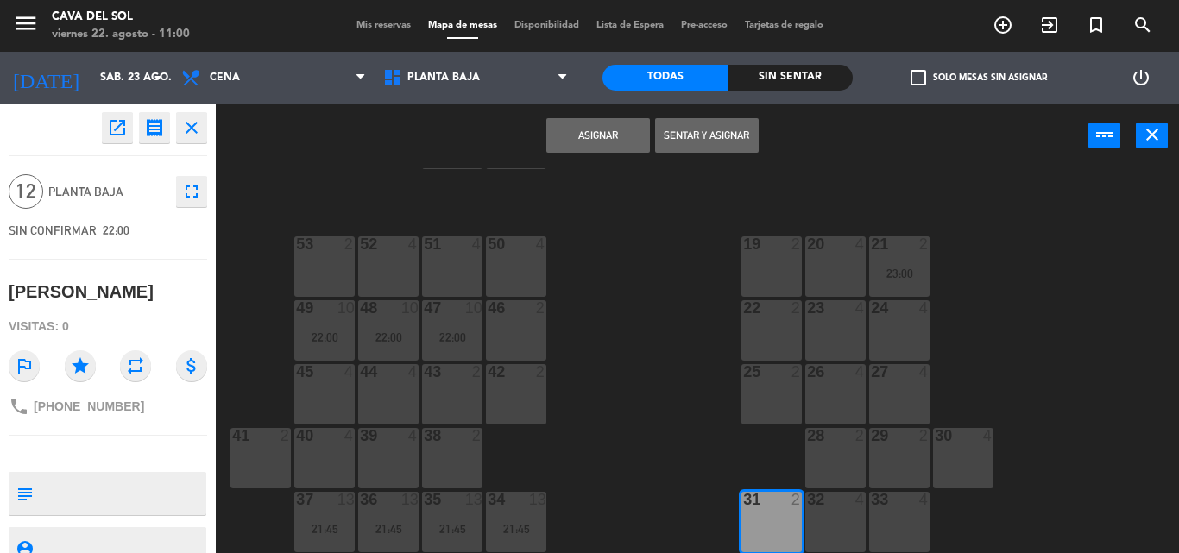
click at [834, 523] on div "32 4" at bounding box center [836, 522] width 60 height 60
click at [905, 523] on div "33 4" at bounding box center [899, 522] width 60 height 60
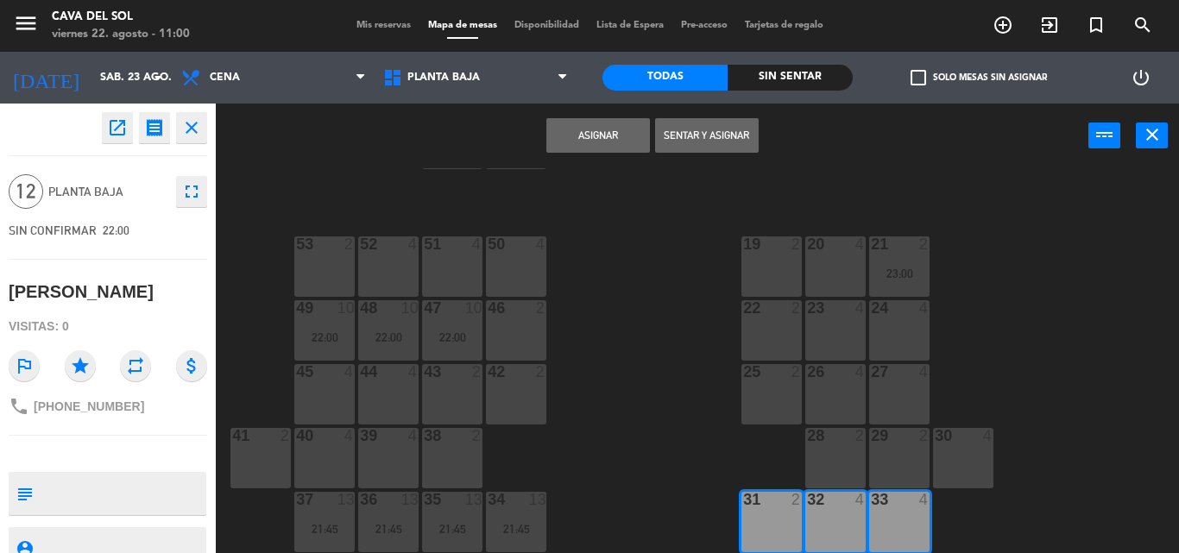
click at [599, 142] on button "Asignar" at bounding box center [599, 135] width 104 height 35
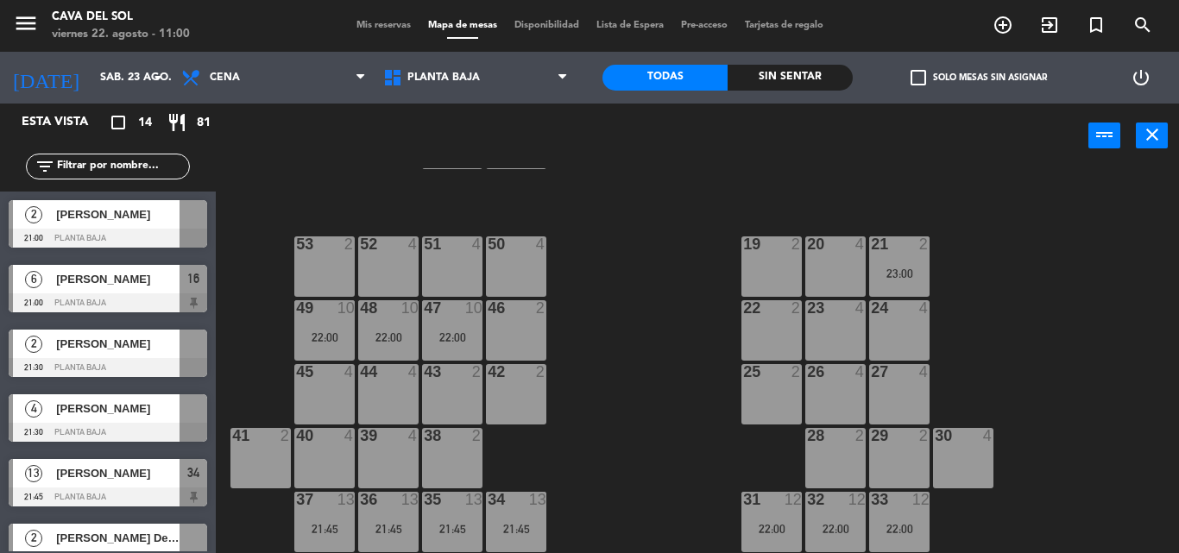
scroll to position [0, 0]
click at [97, 407] on span "[PERSON_NAME]" at bounding box center [117, 409] width 123 height 18
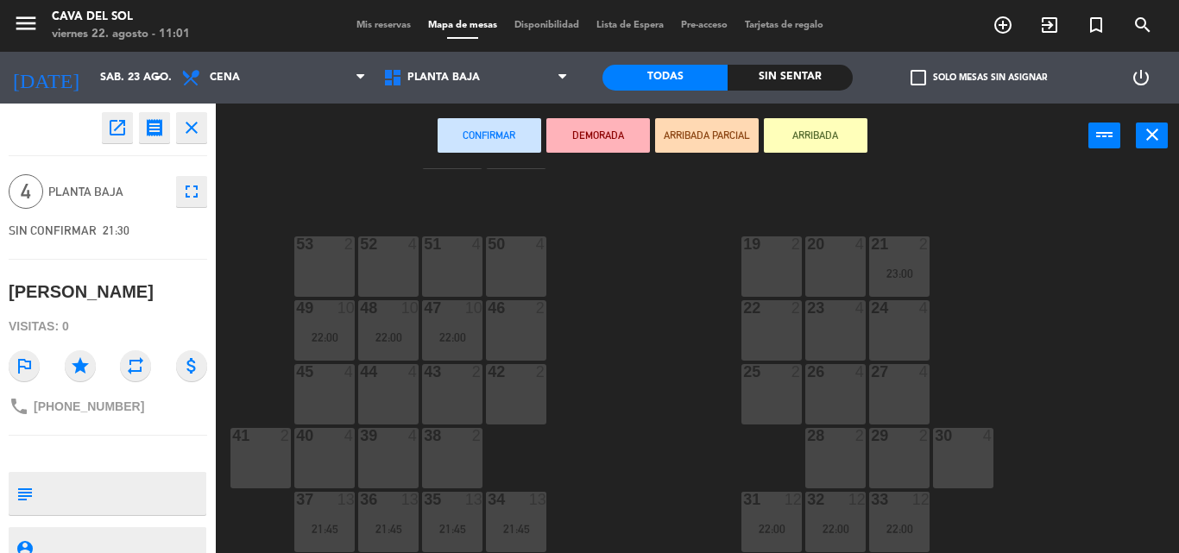
click at [839, 278] on div "20 4" at bounding box center [836, 267] width 60 height 60
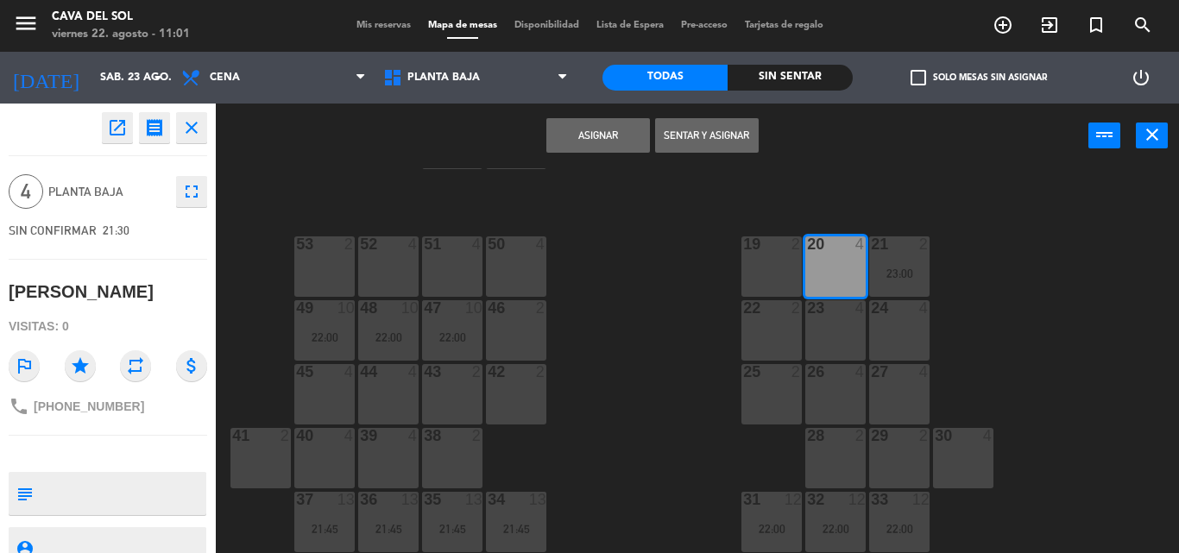
click at [589, 132] on button "Asignar" at bounding box center [599, 135] width 104 height 35
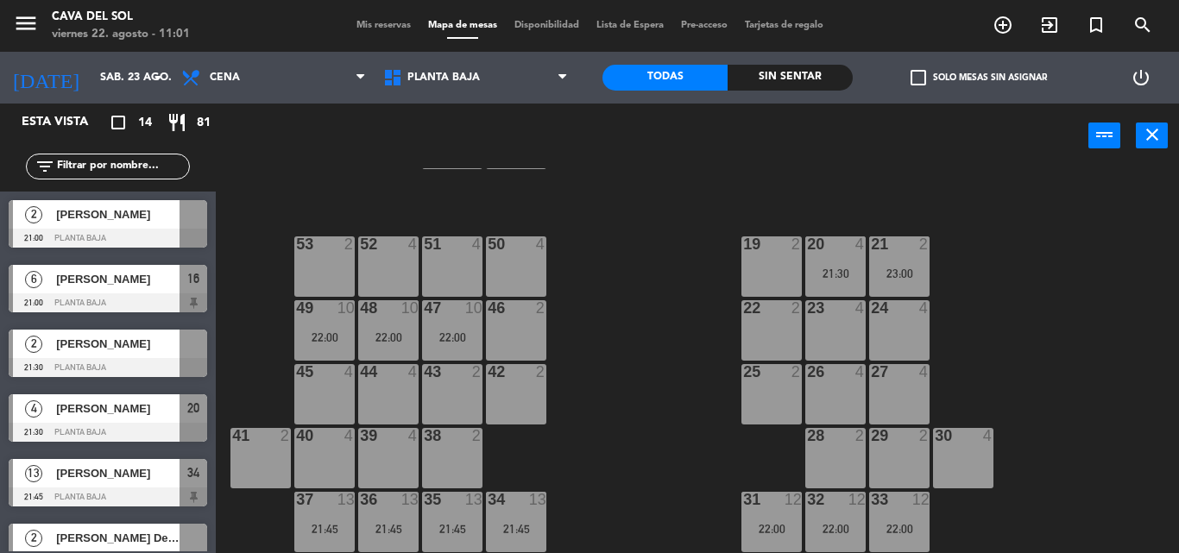
click at [148, 213] on span "[PERSON_NAME]" at bounding box center [117, 214] width 123 height 18
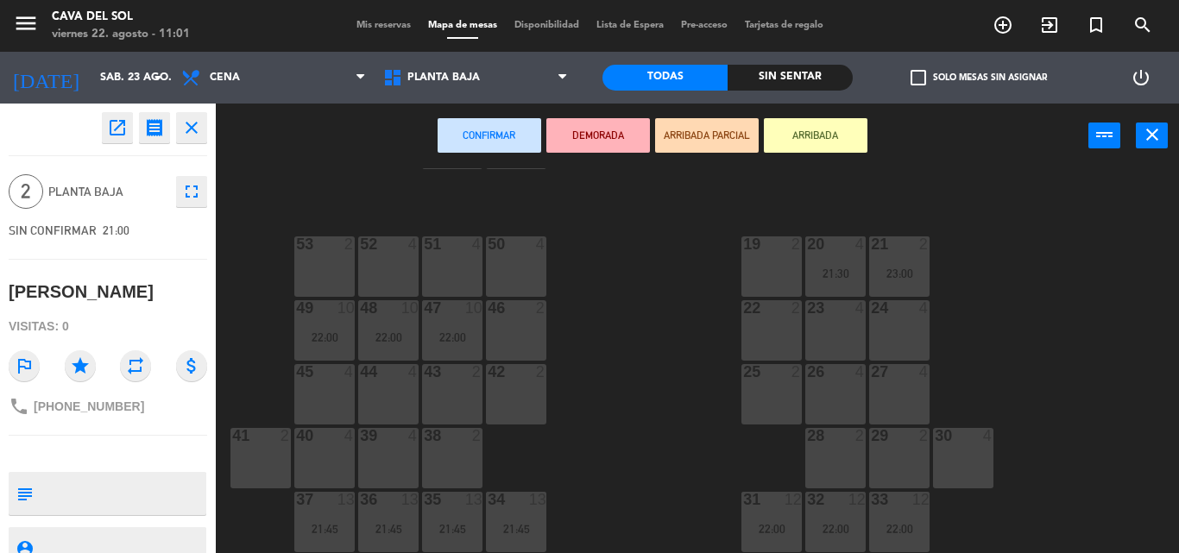
click at [465, 397] on div "43 2" at bounding box center [452, 394] width 60 height 60
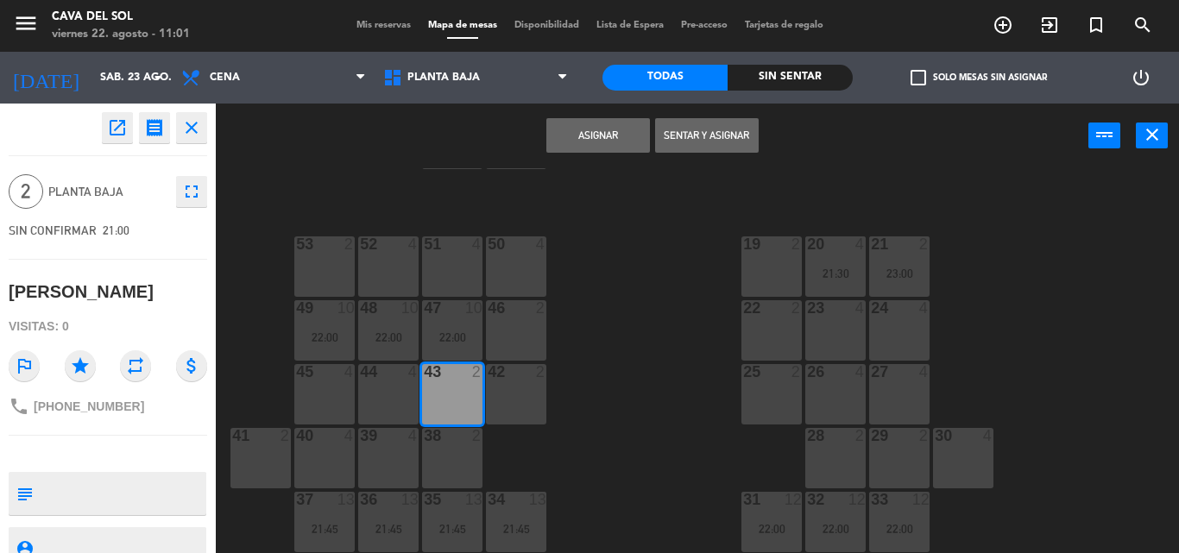
click at [624, 124] on button "Asignar" at bounding box center [599, 135] width 104 height 35
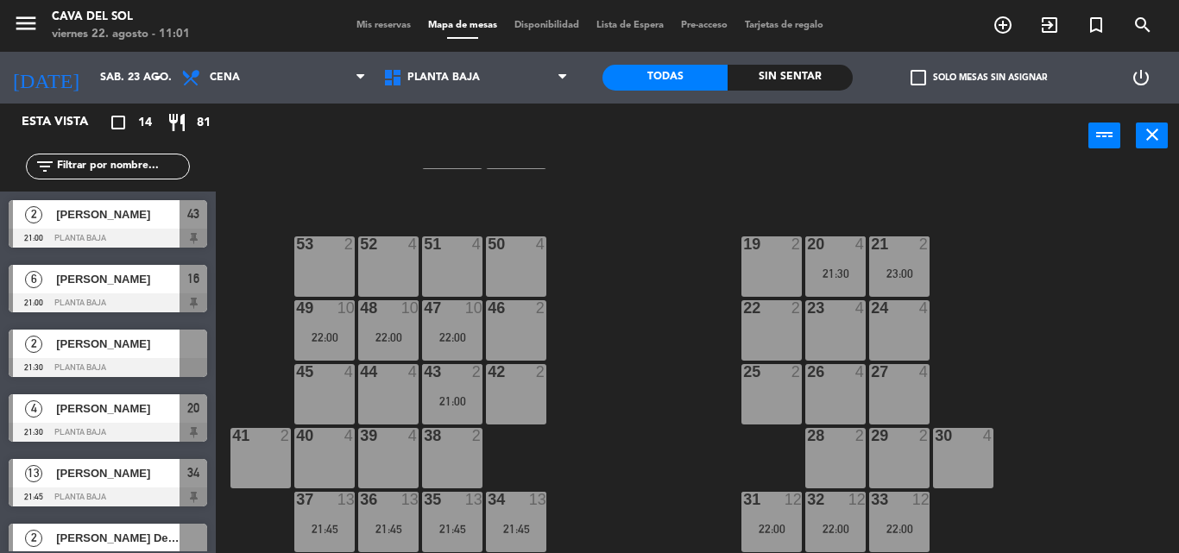
click at [152, 346] on span "[PERSON_NAME]" at bounding box center [117, 344] width 123 height 18
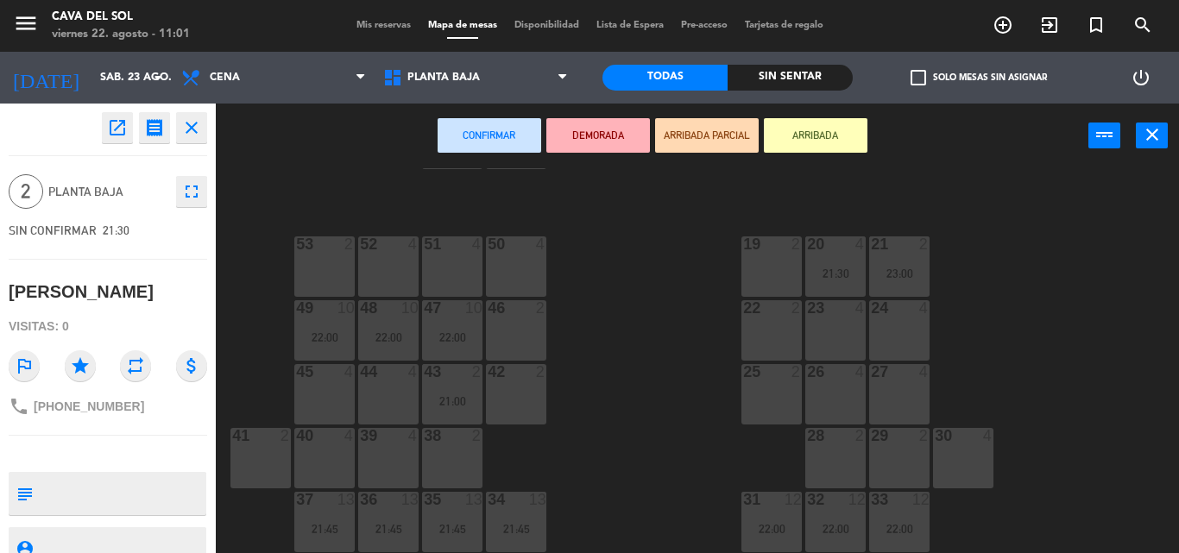
click at [911, 449] on div "29 2" at bounding box center [899, 458] width 60 height 60
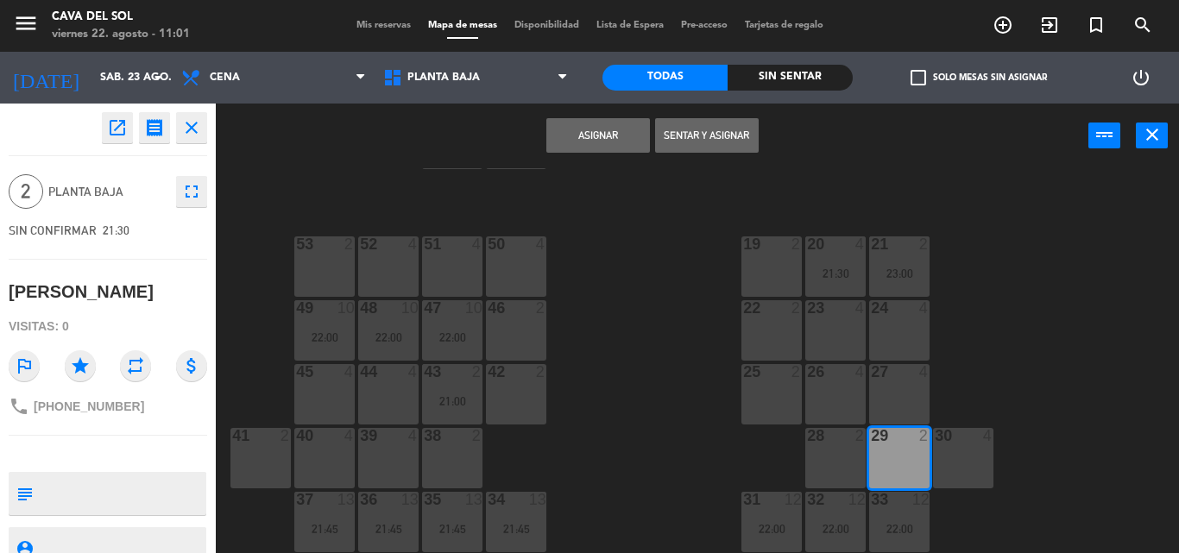
click at [620, 125] on button "Asignar" at bounding box center [599, 135] width 104 height 35
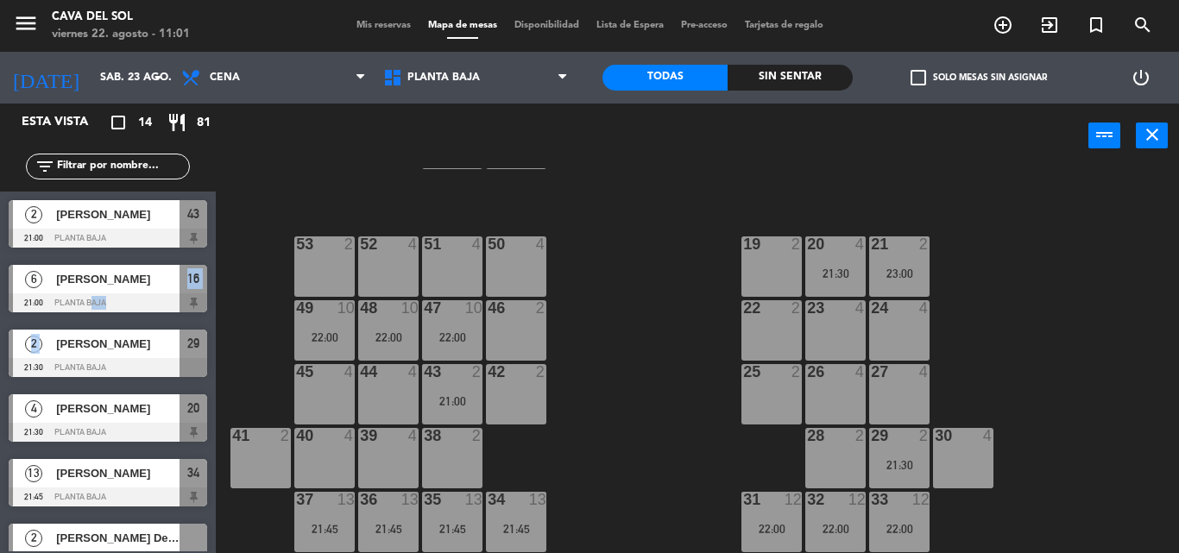
drag, startPoint x: 87, startPoint y: 318, endPoint x: 156, endPoint y: 322, distance: 69.2
click at [156, 322] on div "2 [PERSON_NAME] 21:00 Planta Baja 43 6 Stella 21:00 Planta Baja 16 2 [PERSON_NA…" at bounding box center [108, 372] width 216 height 360
drag, startPoint x: 49, startPoint y: 316, endPoint x: 107, endPoint y: 332, distance: 59.9
click at [107, 332] on div "2 [PERSON_NAME] 21:00 Planta Baja 43 6 Stella 21:00 Planta Baja 16 2 [PERSON_NA…" at bounding box center [108, 372] width 216 height 360
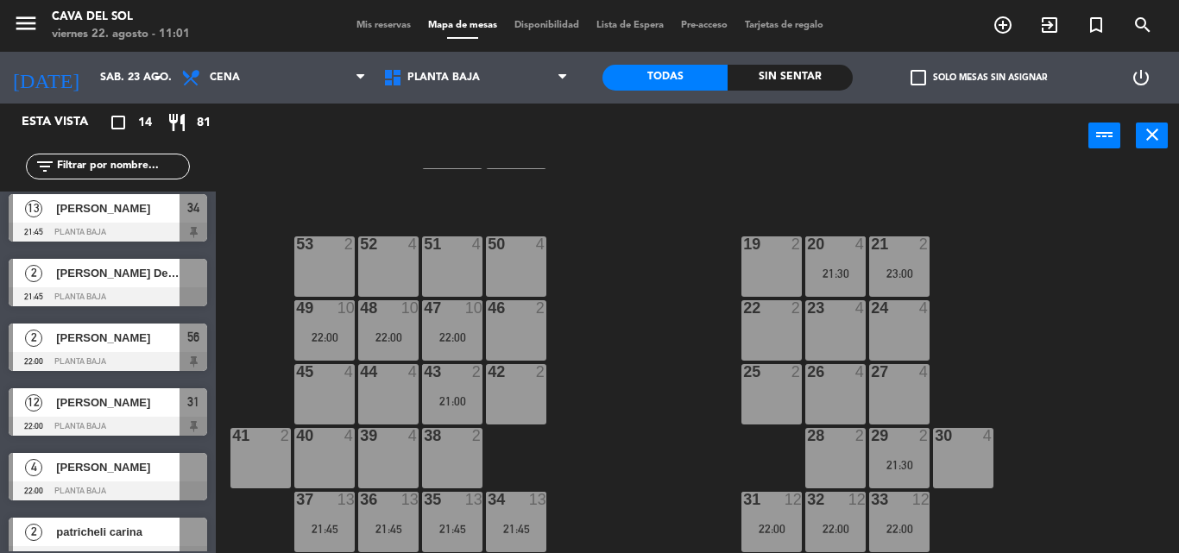
scroll to position [276, 0]
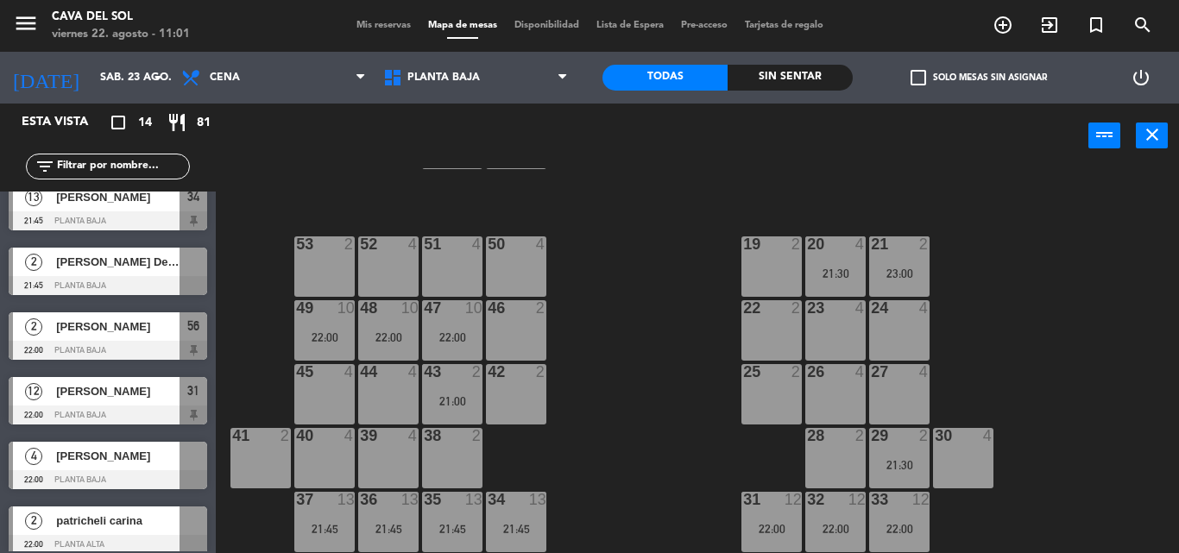
click at [671, 389] on div "60 2 62 2 10 2 11 2 12 2 59 2 22:00 61 2 13 4 14 2 15 4 57 2 58 2 16 6 21:00 17…" at bounding box center [703, 360] width 951 height 385
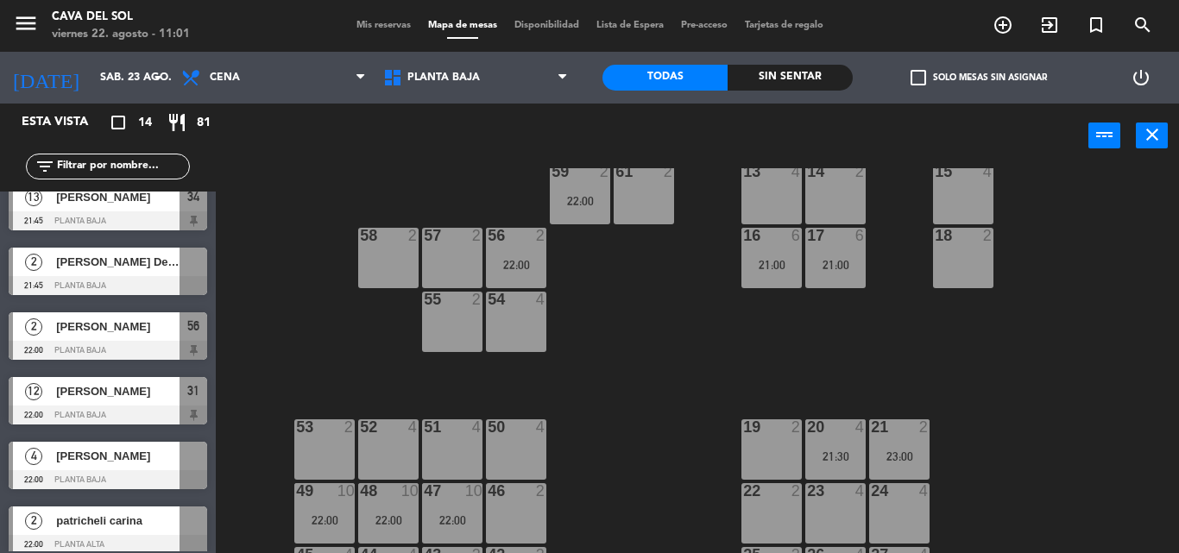
scroll to position [5, 0]
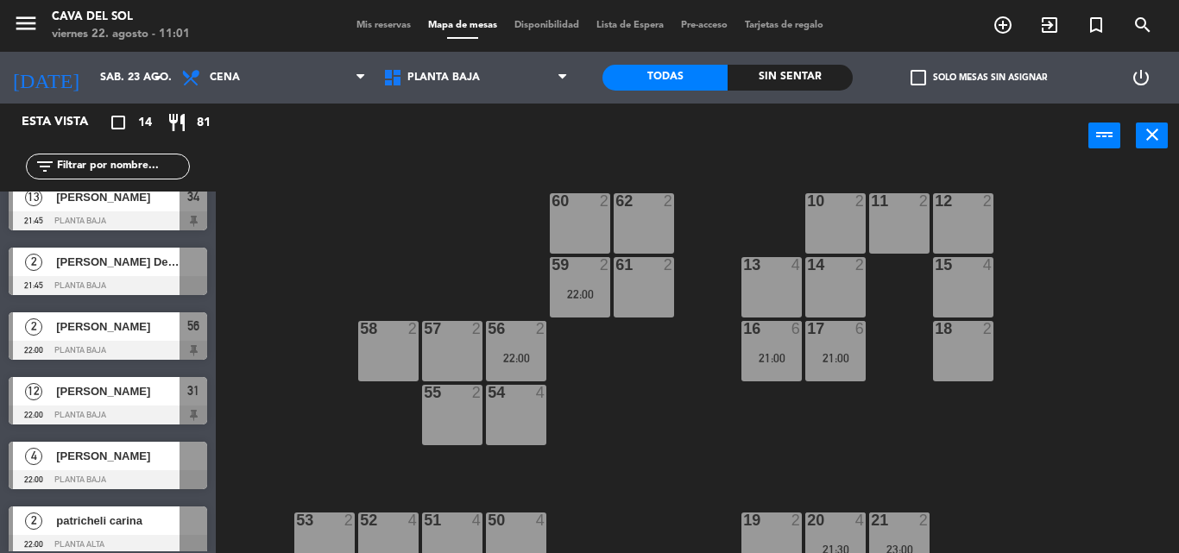
click at [130, 269] on span "[PERSON_NAME] Del [PERSON_NAME]" at bounding box center [117, 262] width 123 height 18
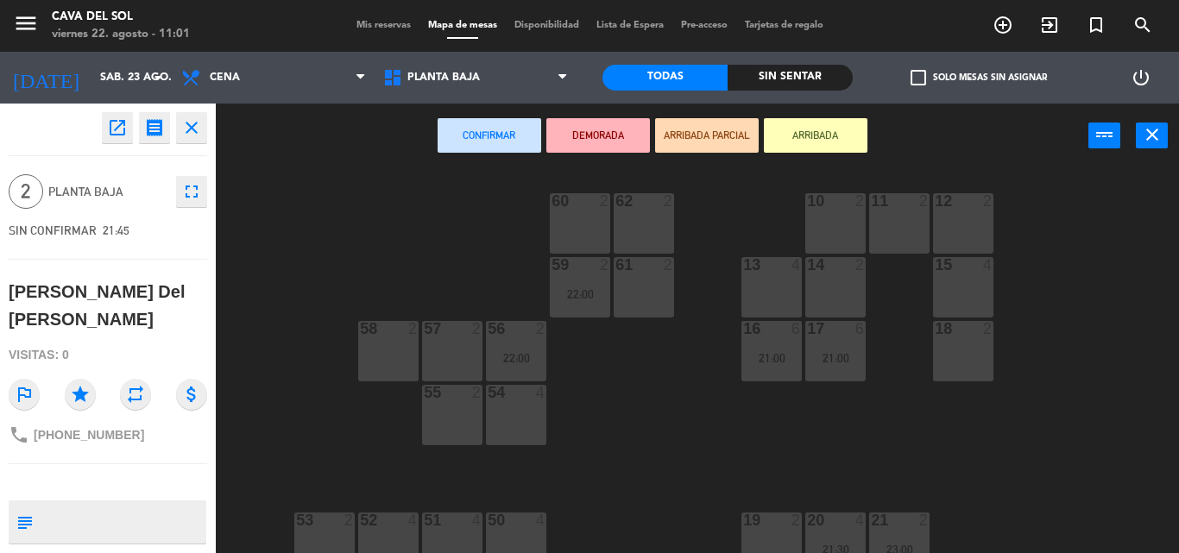
click at [598, 225] on div "60 2" at bounding box center [580, 223] width 60 height 60
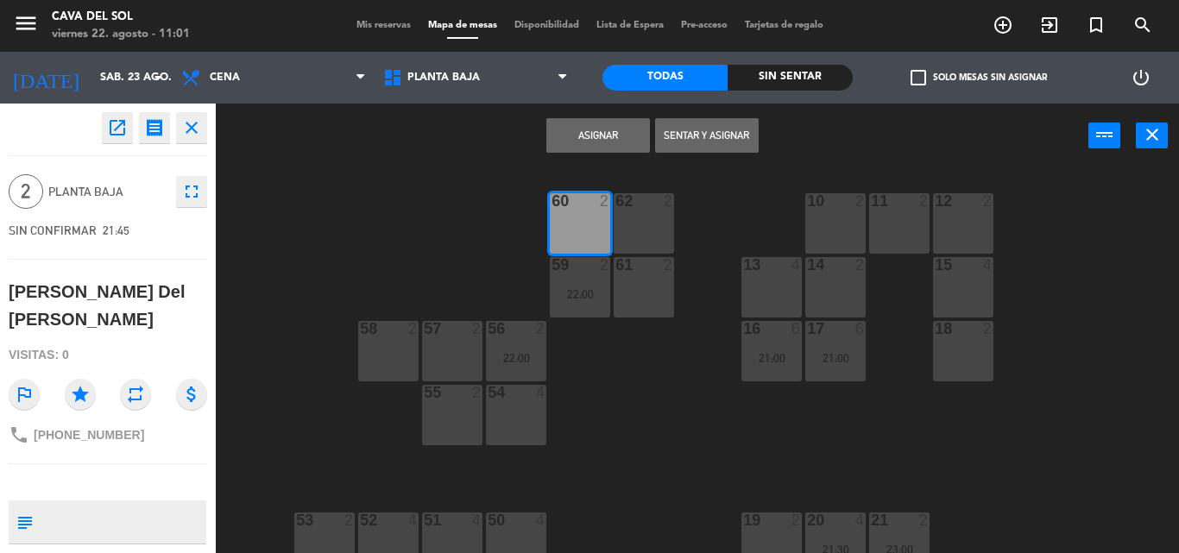
click at [608, 134] on button "Asignar" at bounding box center [599, 135] width 104 height 35
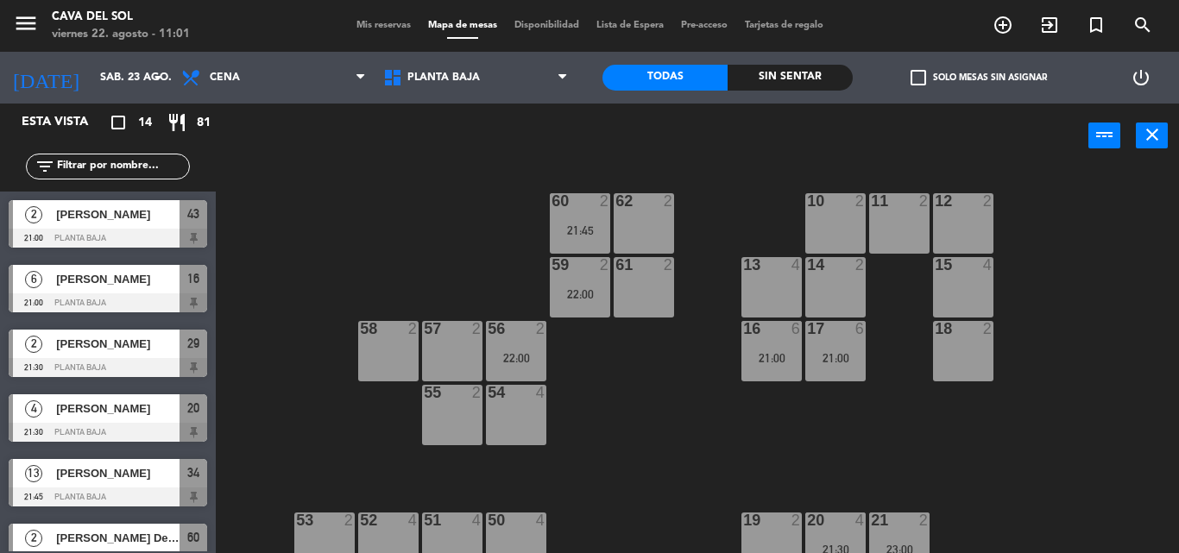
scroll to position [0, 0]
drag, startPoint x: 73, startPoint y: 379, endPoint x: 109, endPoint y: 384, distance: 35.8
click at [103, 383] on div "2 [PERSON_NAME] 21:30 Planta Baja 29" at bounding box center [108, 353] width 216 height 65
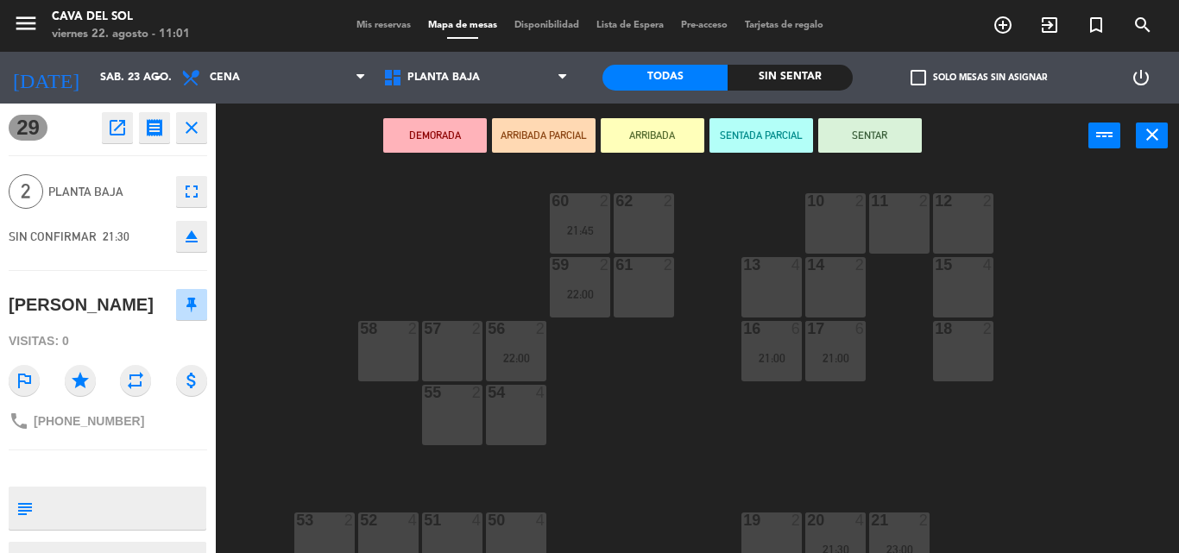
click at [186, 124] on icon "close" at bounding box center [191, 127] width 21 height 21
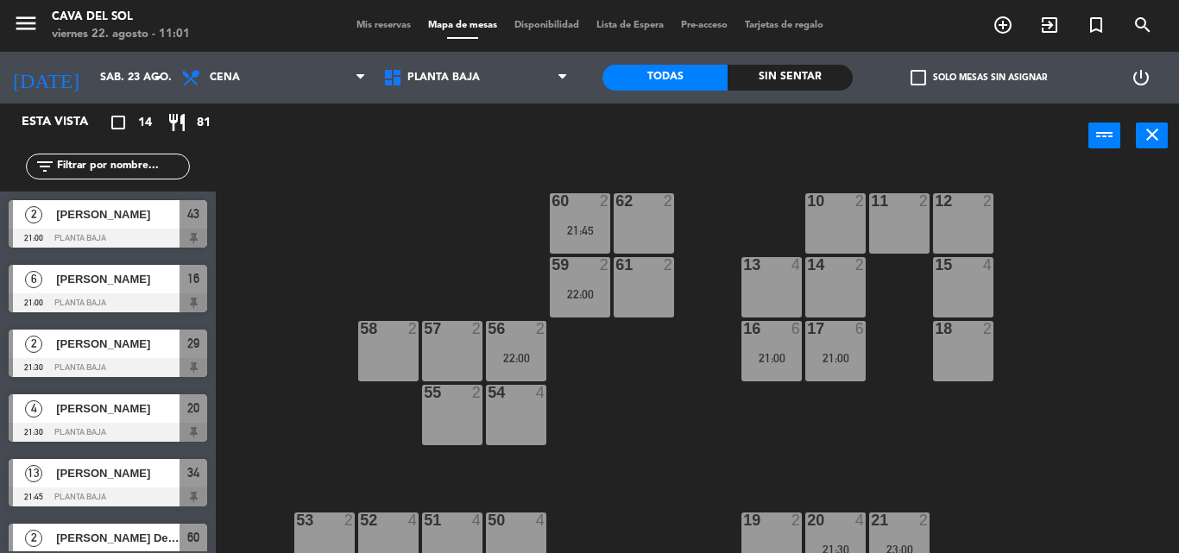
drag, startPoint x: 49, startPoint y: 382, endPoint x: 72, endPoint y: 389, distance: 23.2
click at [71, 388] on div "2 [PERSON_NAME] 21:00 Planta Baja 43 6 Stella 21:00 Planta Baja 16 2 [PERSON_NA…" at bounding box center [108, 372] width 216 height 360
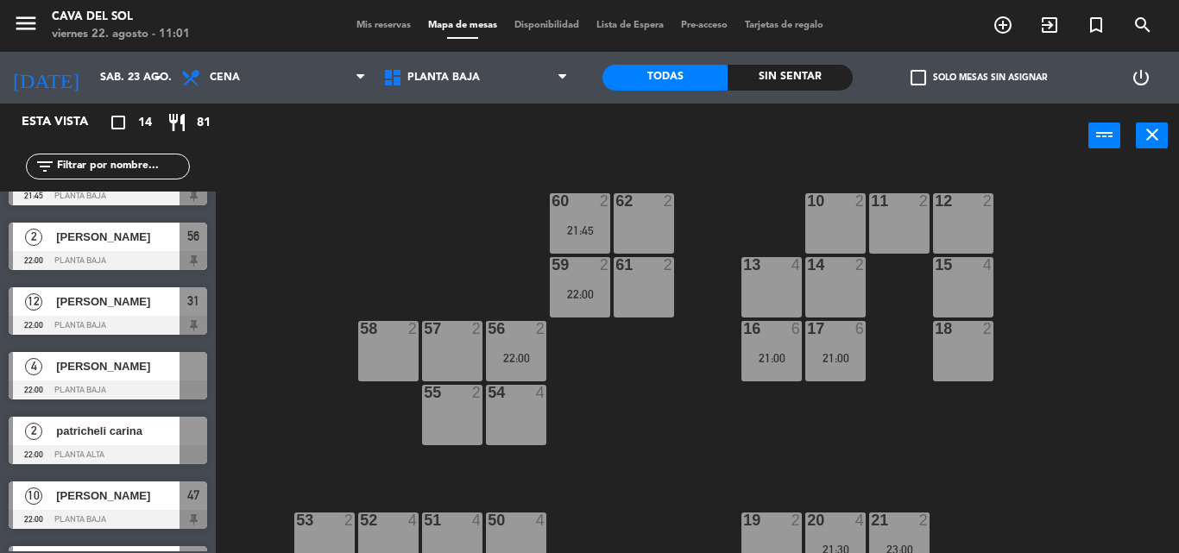
scroll to position [414, 0]
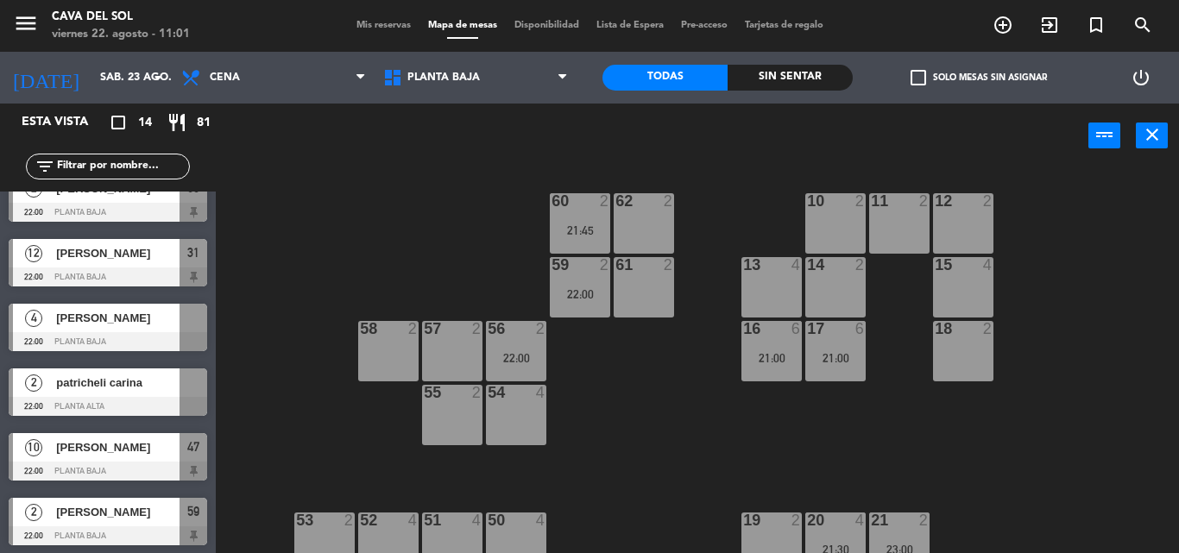
click at [642, 446] on div "60 2 21:45 62 2 10 2 11 2 12 2 59 2 22:00 61 2 13 4 14 2 15 4 57 2 58 2 16 6 21…" at bounding box center [703, 360] width 951 height 385
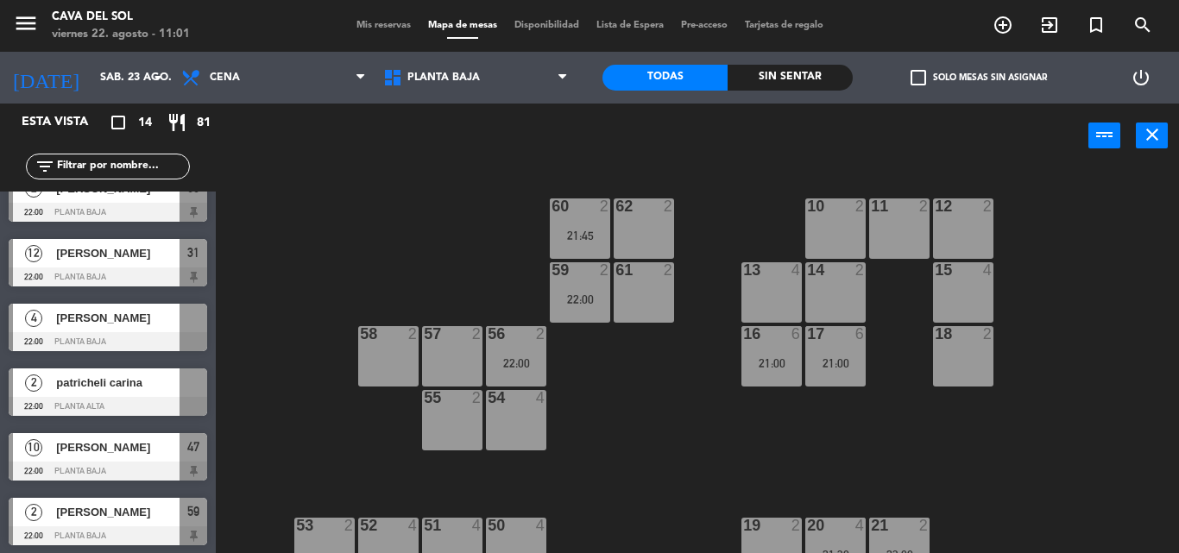
click at [133, 325] on span "[PERSON_NAME]" at bounding box center [117, 318] width 123 height 18
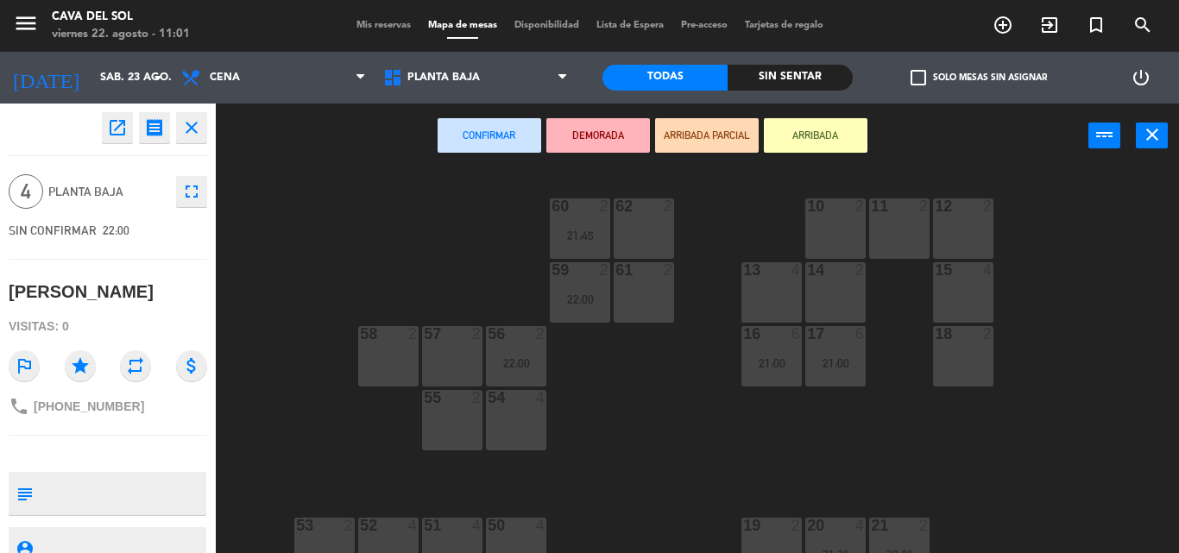
click at [782, 307] on div "13 4" at bounding box center [772, 292] width 60 height 60
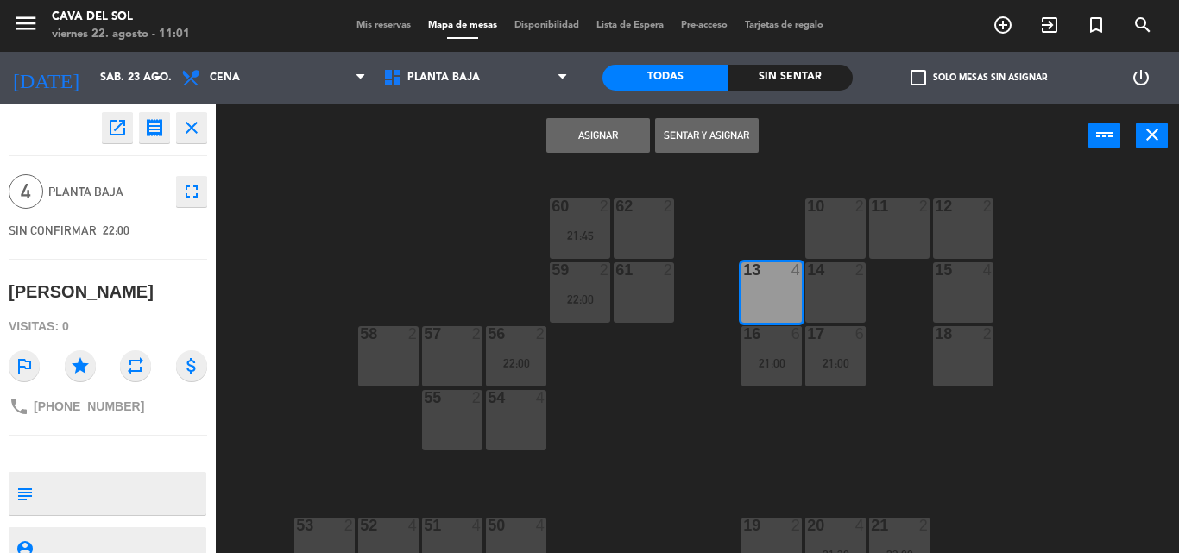
click at [583, 133] on button "Asignar" at bounding box center [599, 135] width 104 height 35
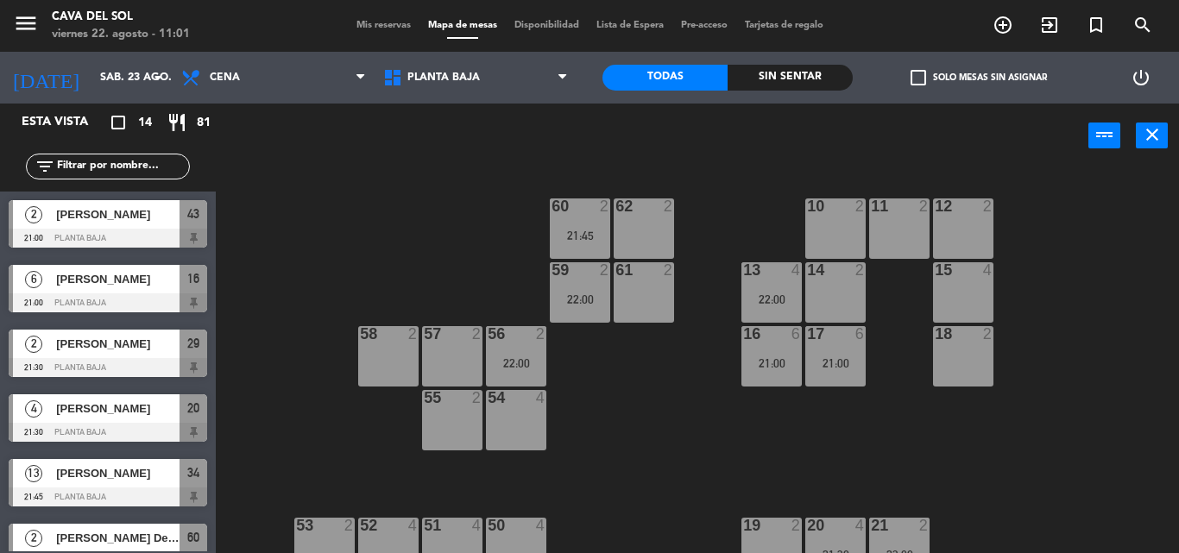
drag, startPoint x: 60, startPoint y: 383, endPoint x: 118, endPoint y: 386, distance: 58.8
click at [111, 386] on div "2 [PERSON_NAME] 21:00 Planta Baja 43 6 Stella 21:00 Planta Baja 16 2 [PERSON_NA…" at bounding box center [108, 372] width 216 height 360
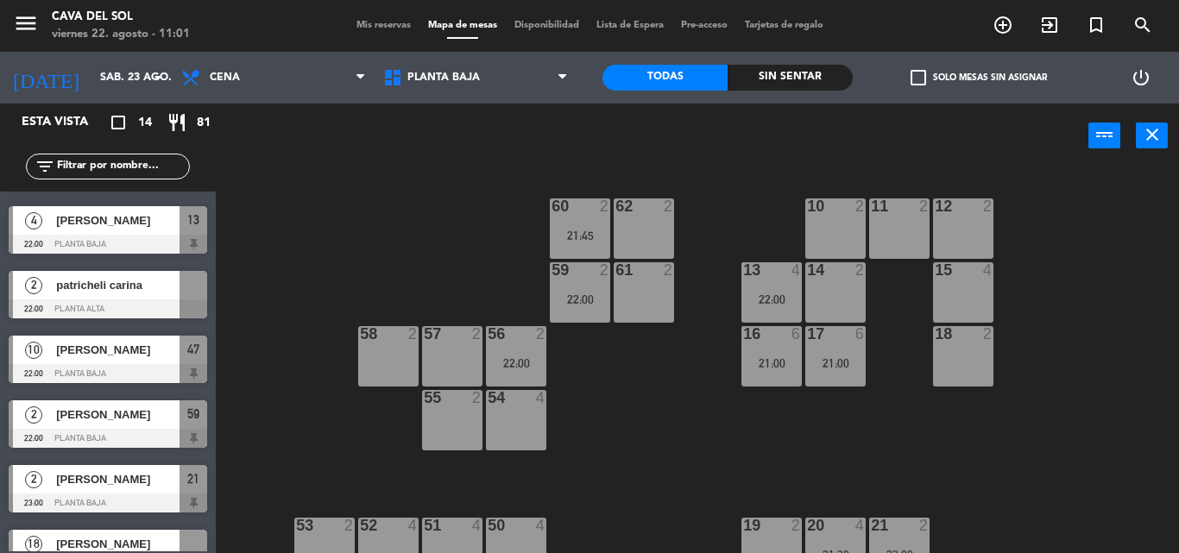
scroll to position [547, 0]
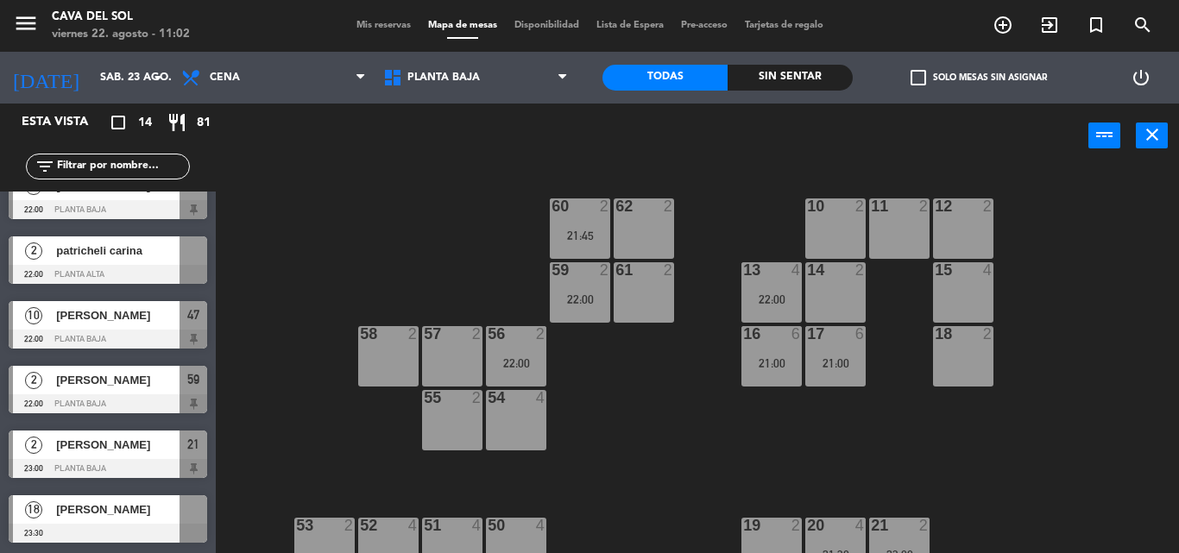
click at [166, 252] on span "patricheli carina" at bounding box center [117, 251] width 123 height 18
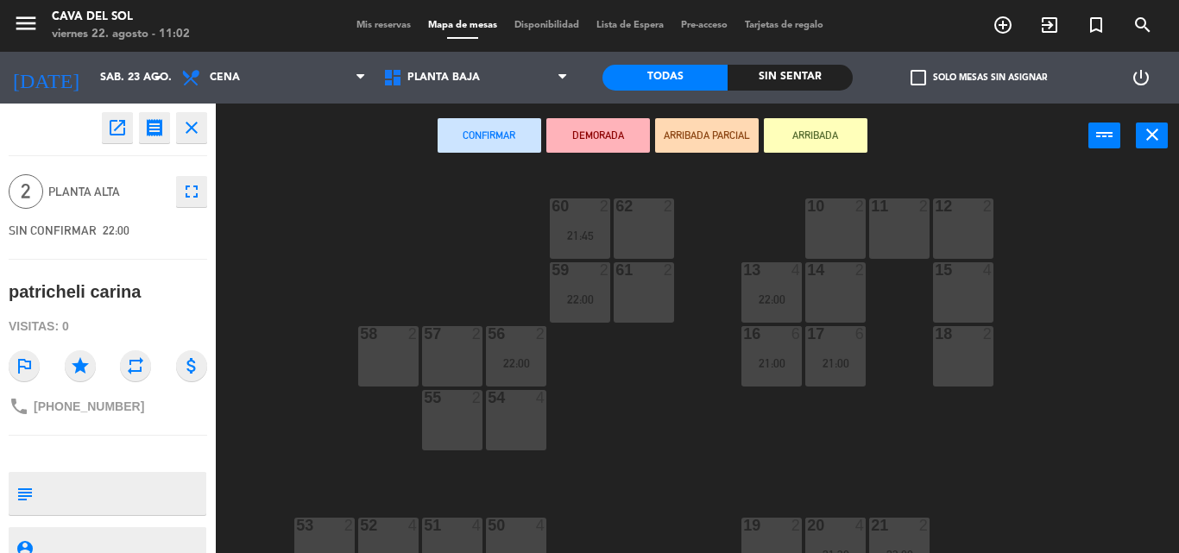
click at [977, 231] on div "12 2" at bounding box center [963, 229] width 60 height 60
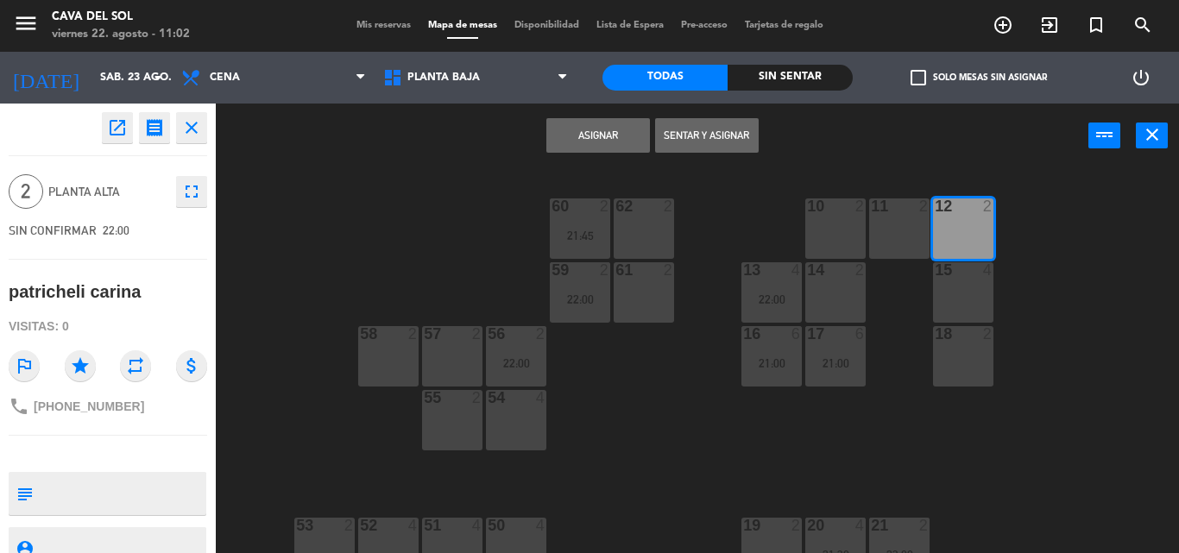
click at [599, 136] on button "Asignar" at bounding box center [599, 135] width 104 height 35
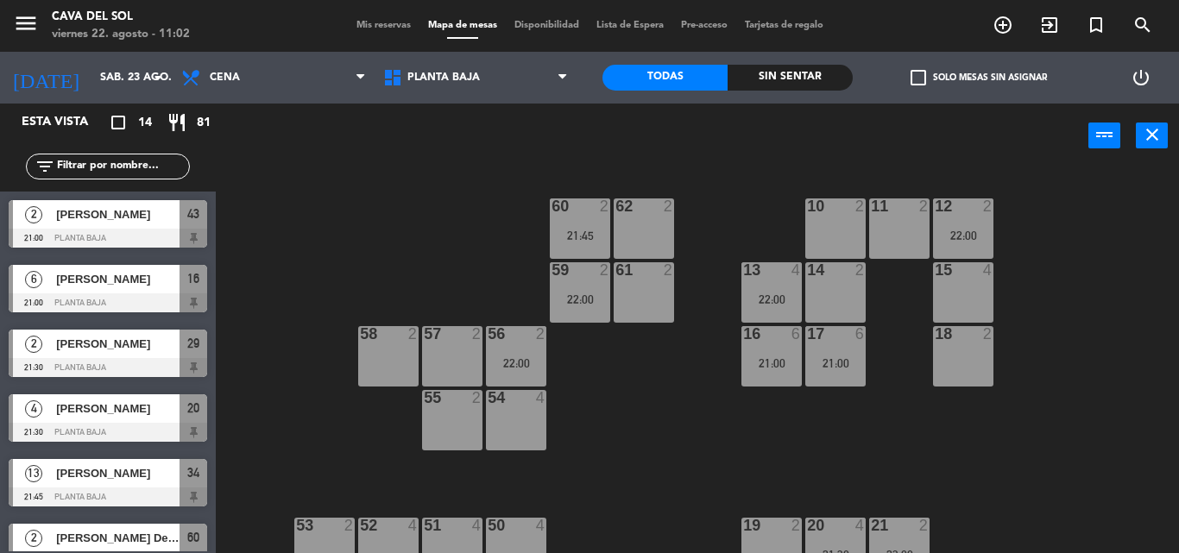
scroll to position [1, 0]
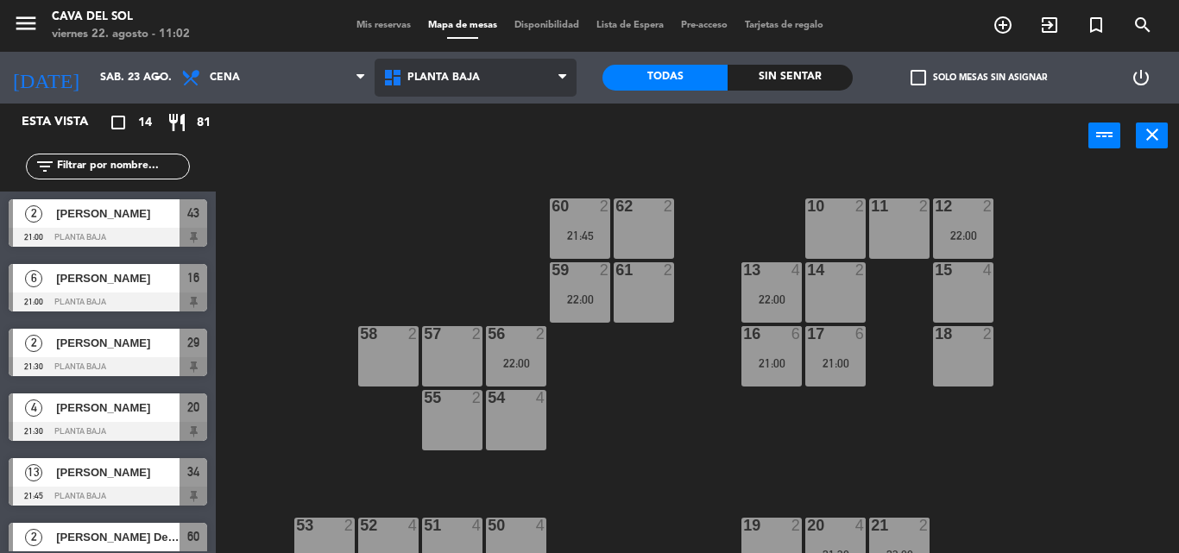
click at [501, 65] on span "Planta Baja" at bounding box center [476, 78] width 202 height 38
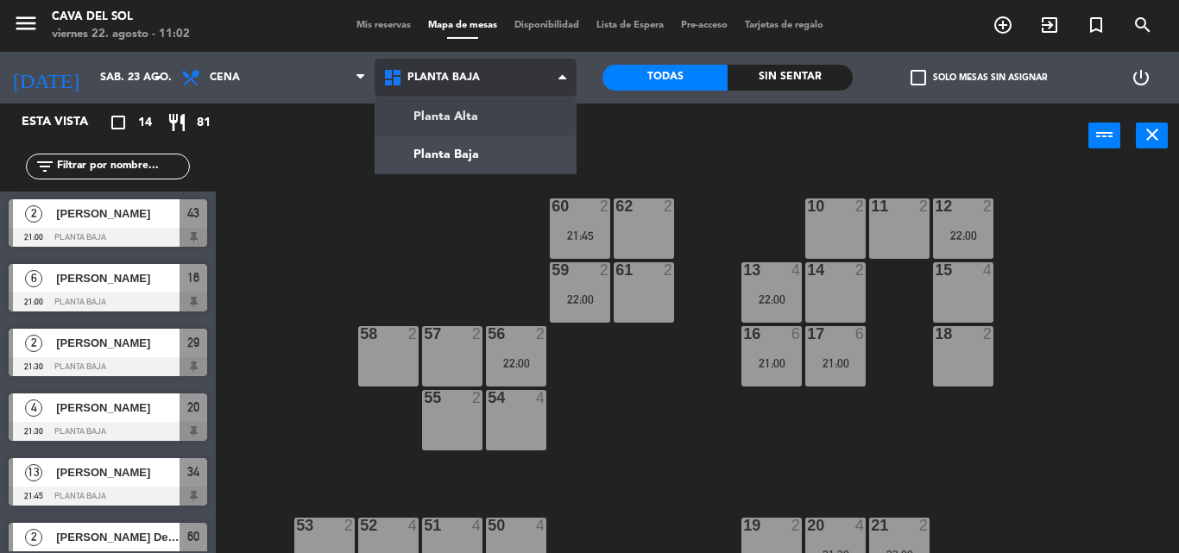
click at [429, 120] on ng-component "menu Cava del [PERSON_NAME] 22. [PERSON_NAME] - 11:02 Mis reservas Mapa de mesa…" at bounding box center [589, 276] width 1179 height 553
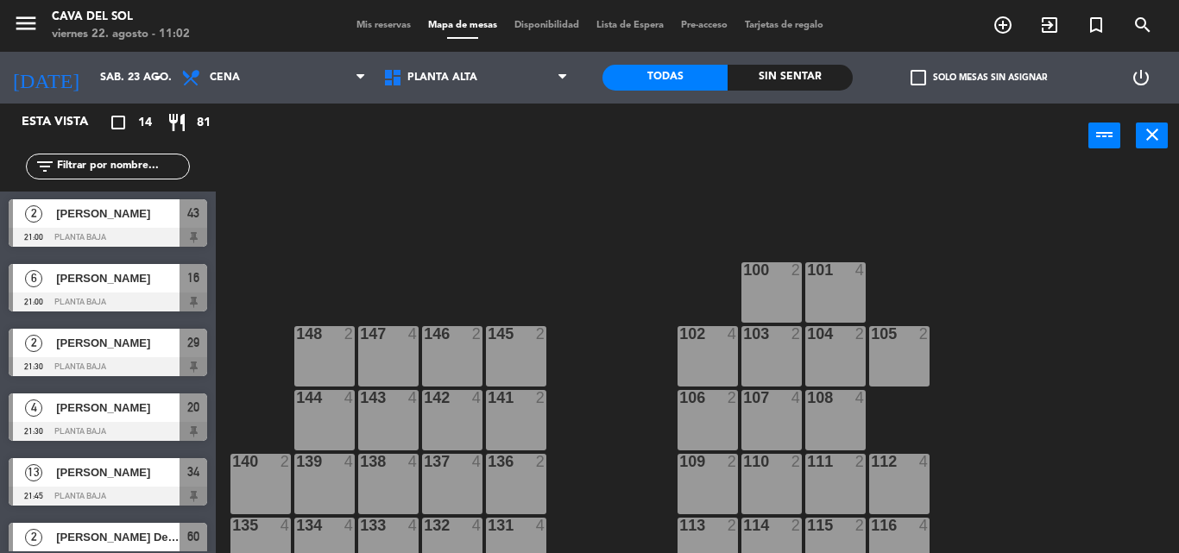
click at [65, 323] on div "2 [PERSON_NAME] 21:00 Planta Baja 43 6 Stella 21:00 Planta Baja 16 2 [PERSON_NA…" at bounding box center [108, 372] width 216 height 360
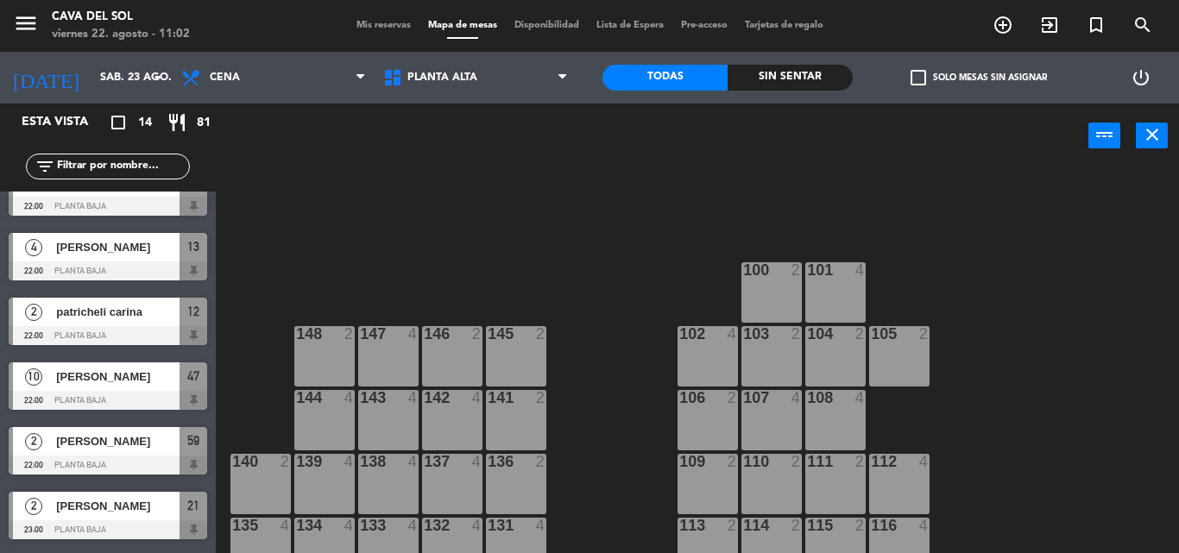
scroll to position [547, 0]
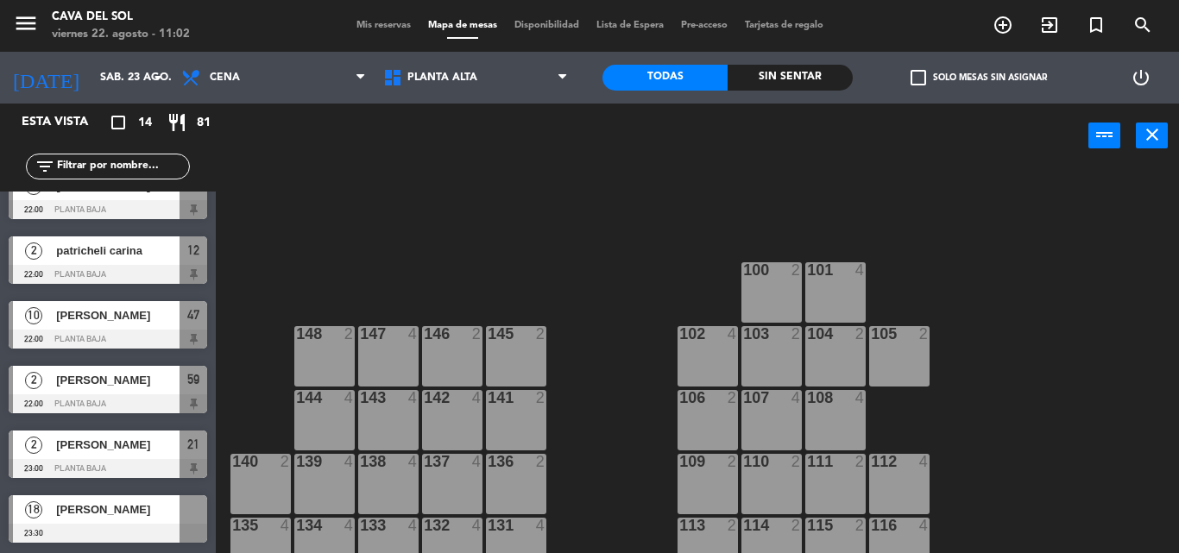
click at [648, 408] on div "100 2 101 4 147 4 146 2 145 2 102 4 103 2 104 2 148 2 105 2 143 4 142 4 141 2 1…" at bounding box center [703, 360] width 951 height 385
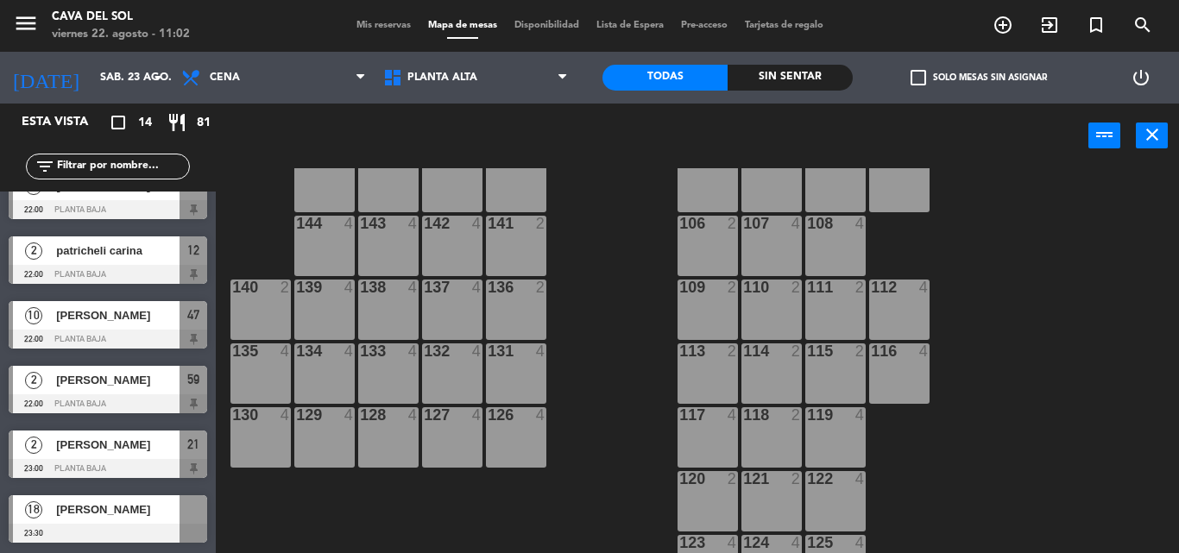
scroll to position [149, 0]
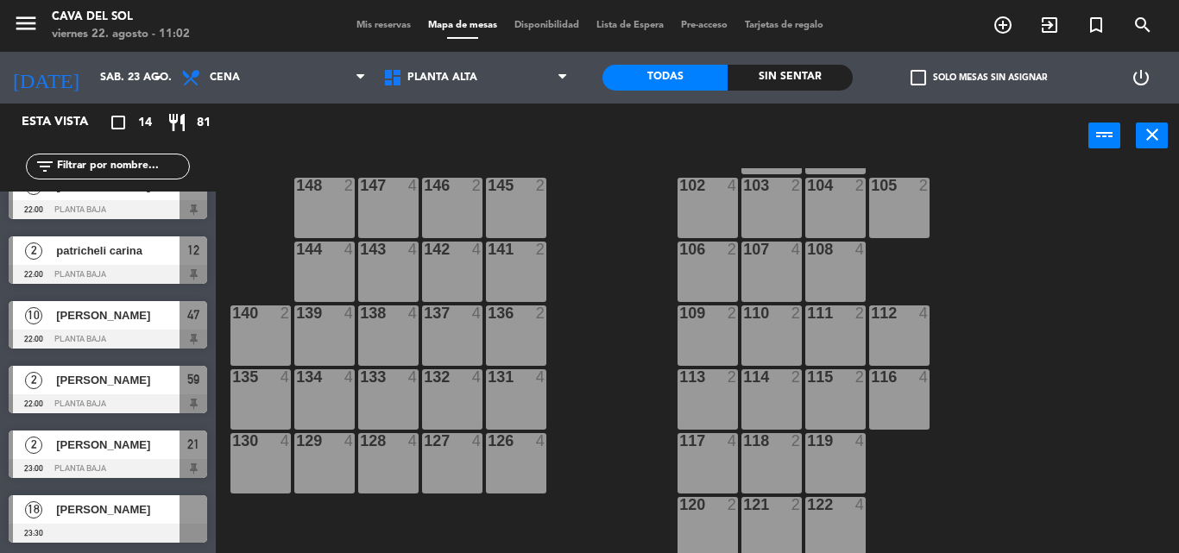
click at [117, 525] on div at bounding box center [108, 533] width 199 height 19
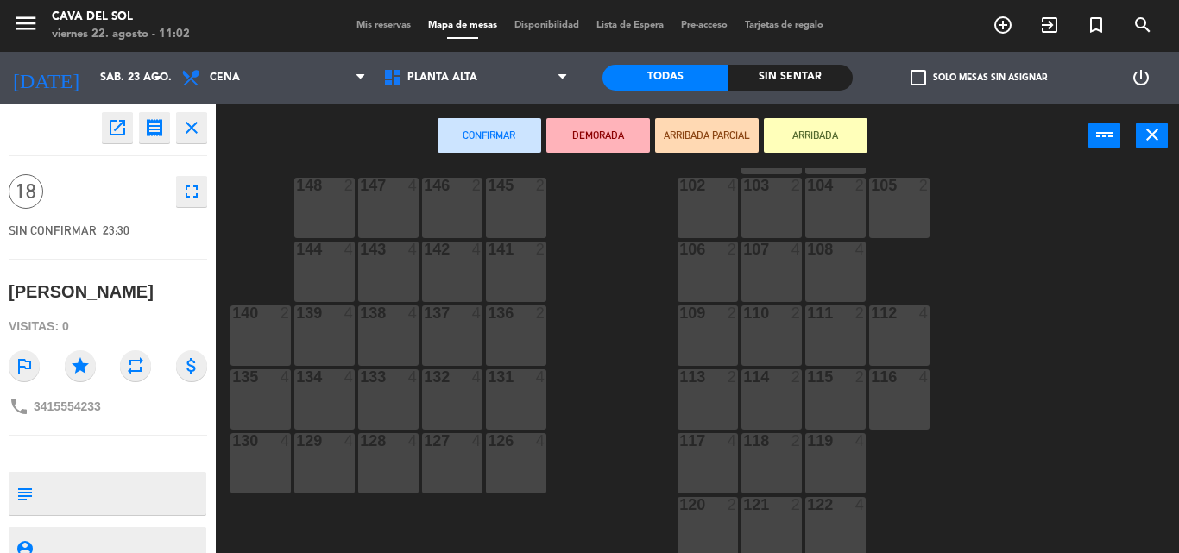
click at [263, 339] on div "140 2" at bounding box center [261, 336] width 60 height 60
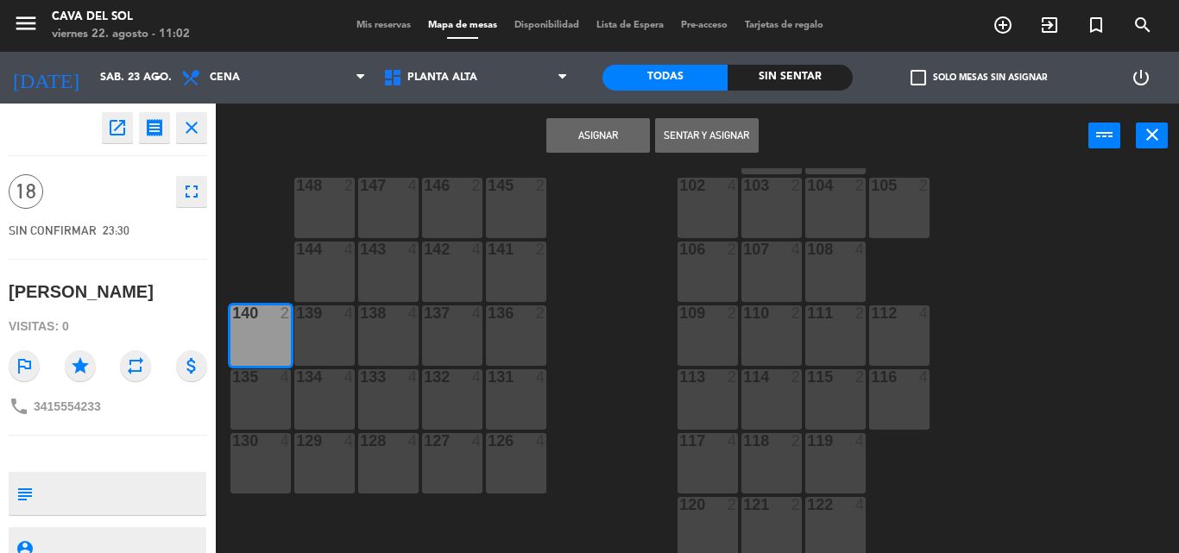
click at [316, 339] on div "139 4" at bounding box center [324, 336] width 60 height 60
click at [399, 337] on div "138 4" at bounding box center [388, 336] width 60 height 60
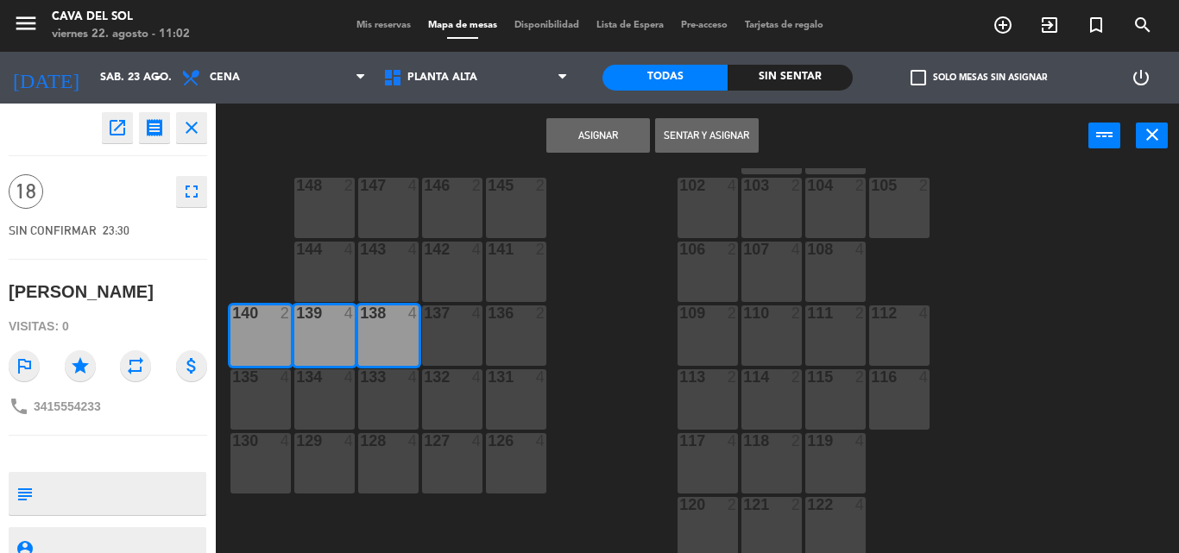
click at [464, 336] on div "137 4" at bounding box center [452, 336] width 60 height 60
click at [528, 334] on div "136 2" at bounding box center [516, 336] width 60 height 60
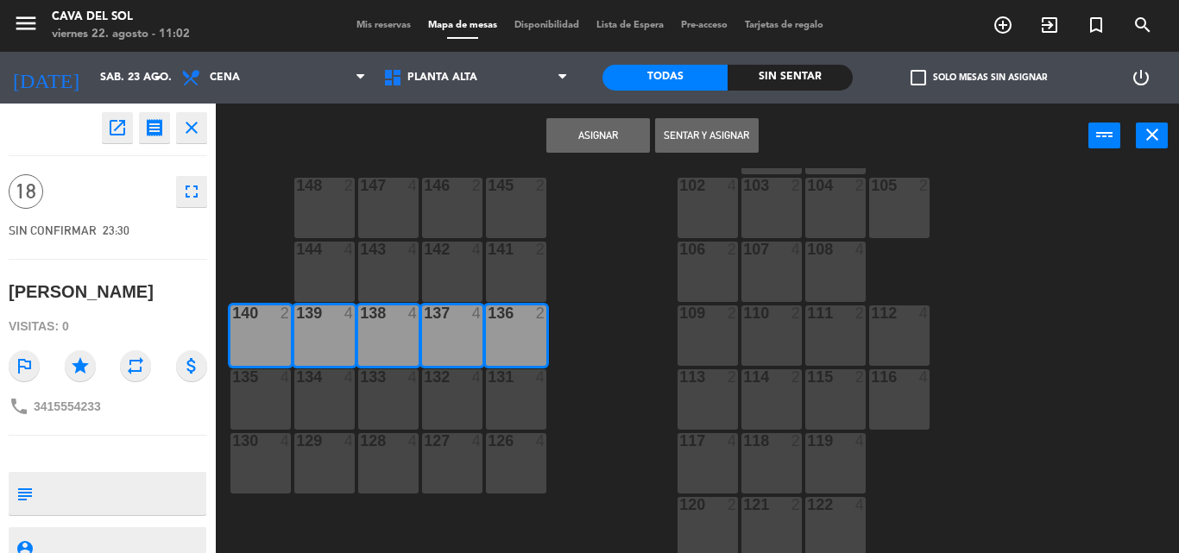
click at [596, 135] on button "Asignar" at bounding box center [599, 135] width 104 height 35
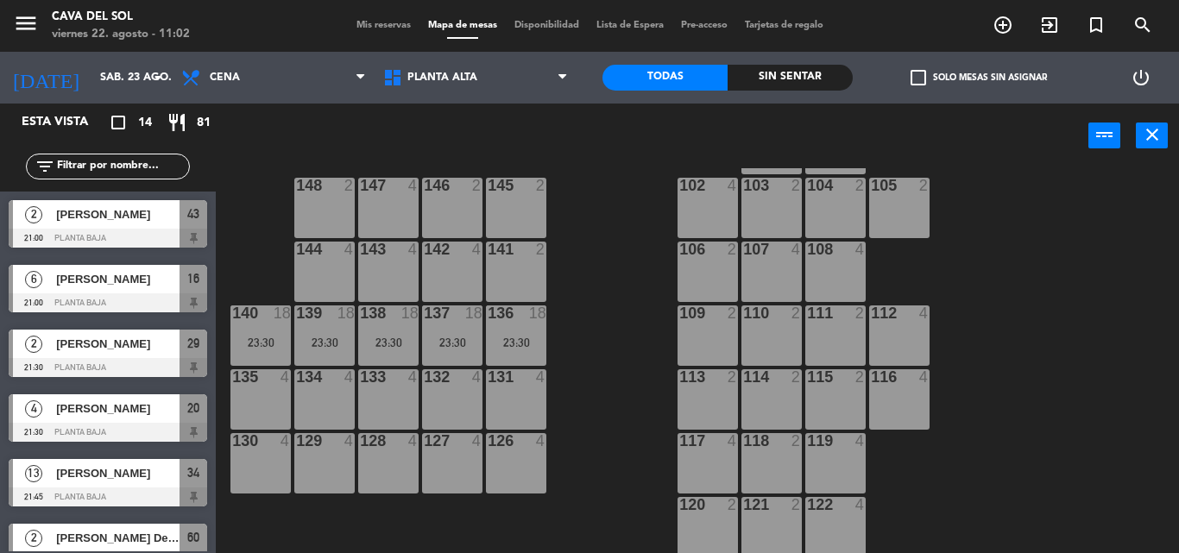
scroll to position [260, 0]
